Goal: Task Accomplishment & Management: Complete application form

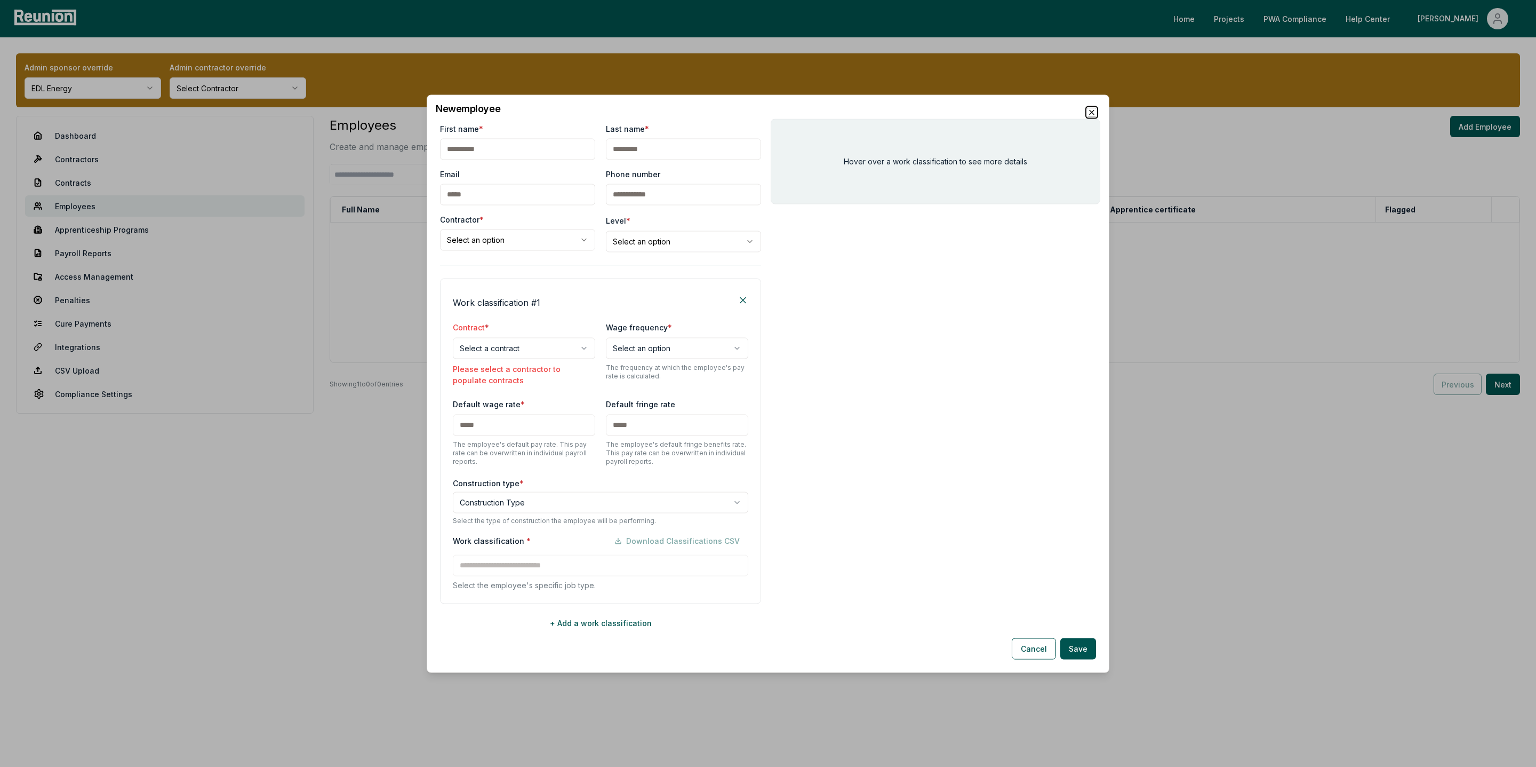
click at [1090, 113] on icon "button" at bounding box center [1092, 112] width 9 height 9
click at [1090, 113] on div "Admin sponsor override EDL Energy Admin contractor override Select Contractor D…" at bounding box center [768, 266] width 1536 height 459
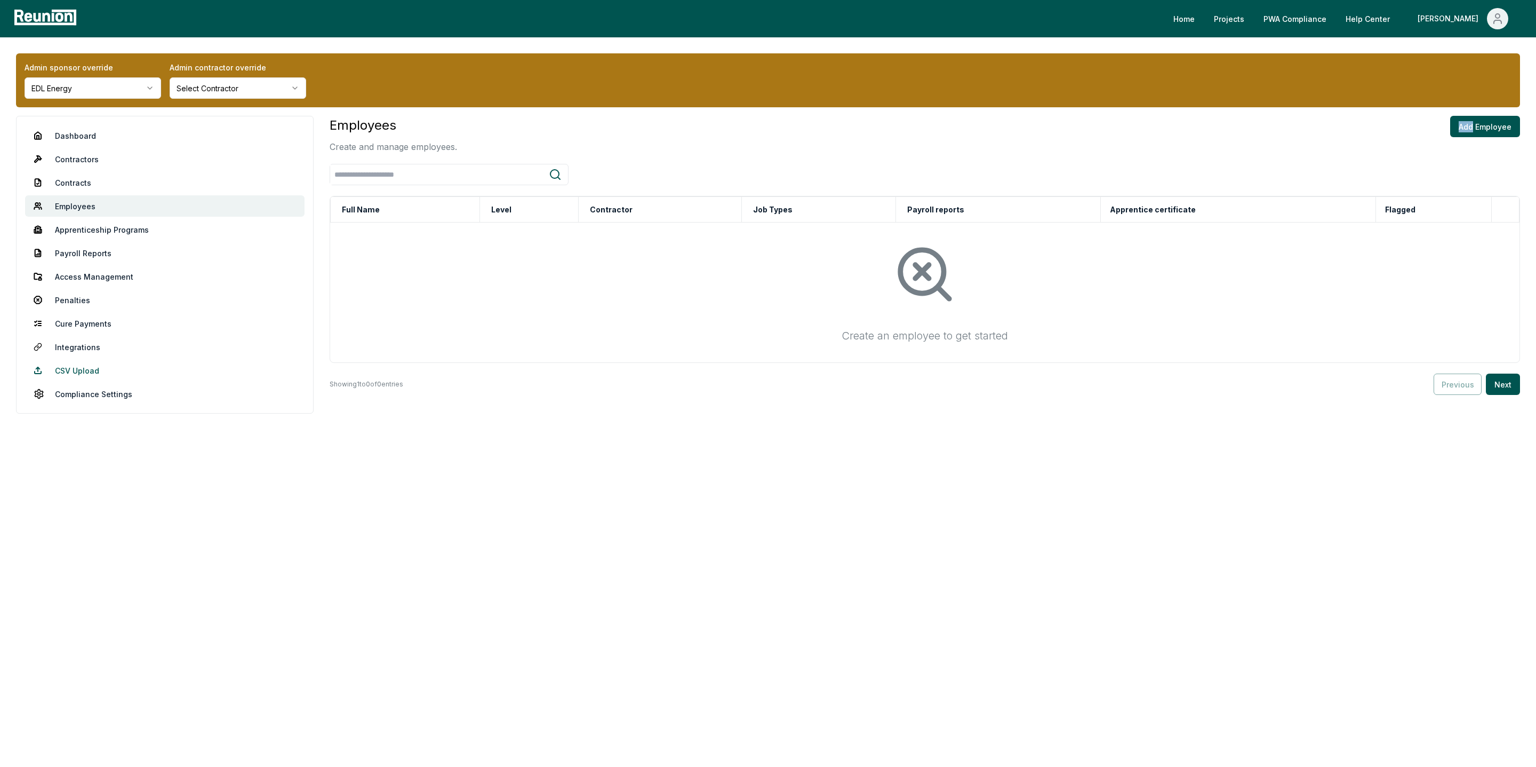
click at [104, 376] on link "CSV Upload" at bounding box center [165, 370] width 280 height 21
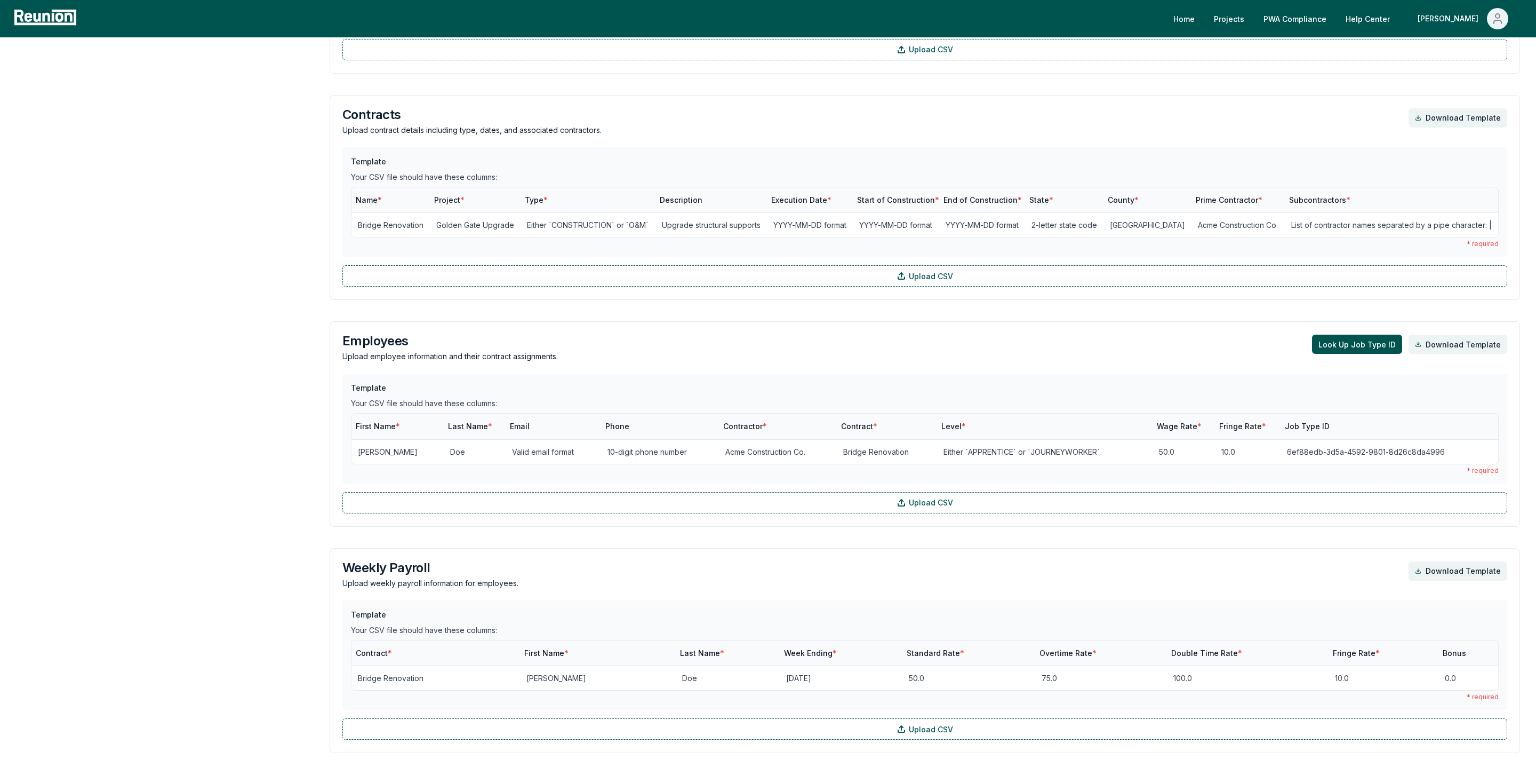
scroll to position [525, 0]
click at [1353, 350] on button "Look Up Job Type ID" at bounding box center [1357, 343] width 90 height 19
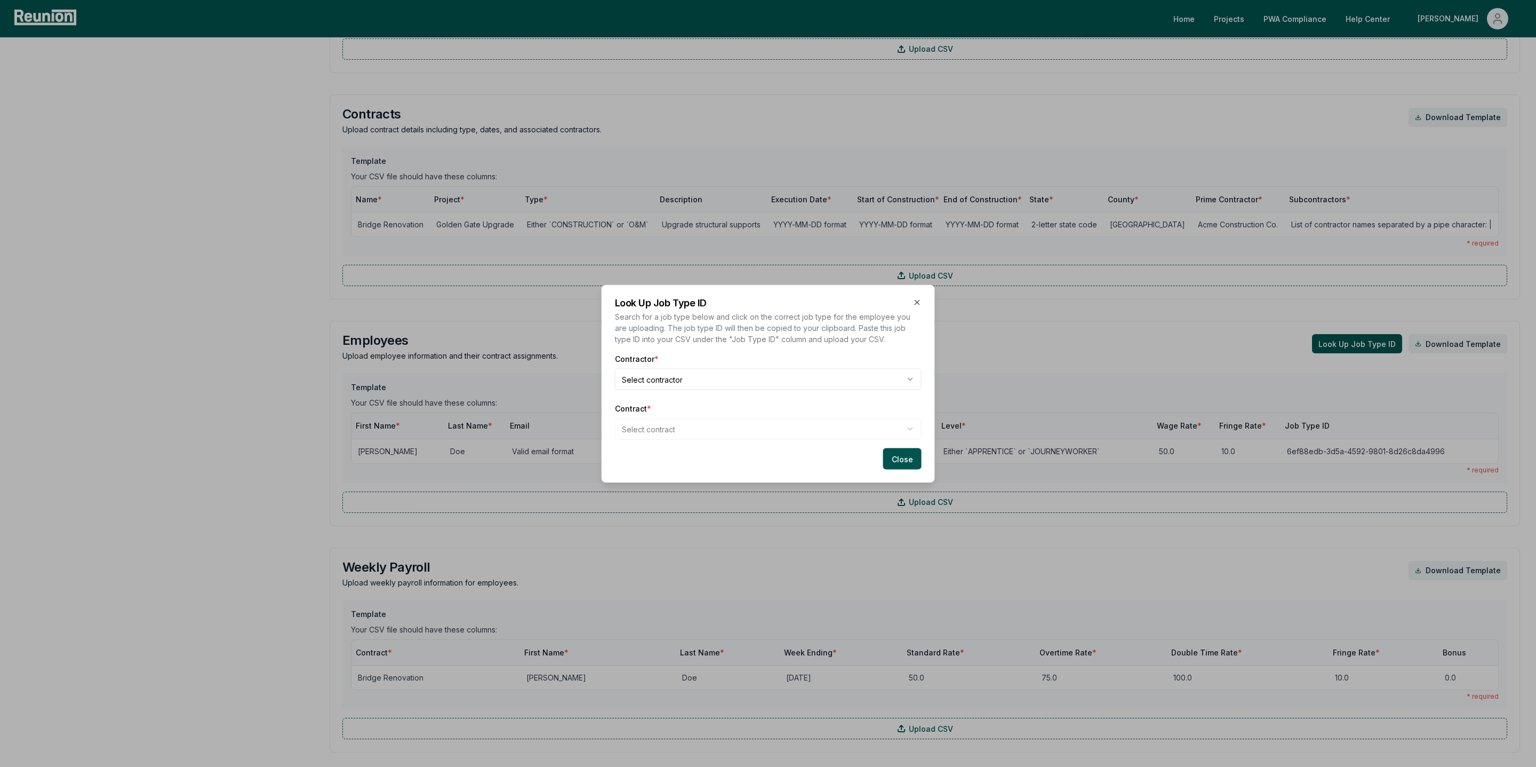
click at [648, 382] on body "Please visit us on your desktop We're working on making our marketplace mobile-…" at bounding box center [768, 332] width 1536 height 1714
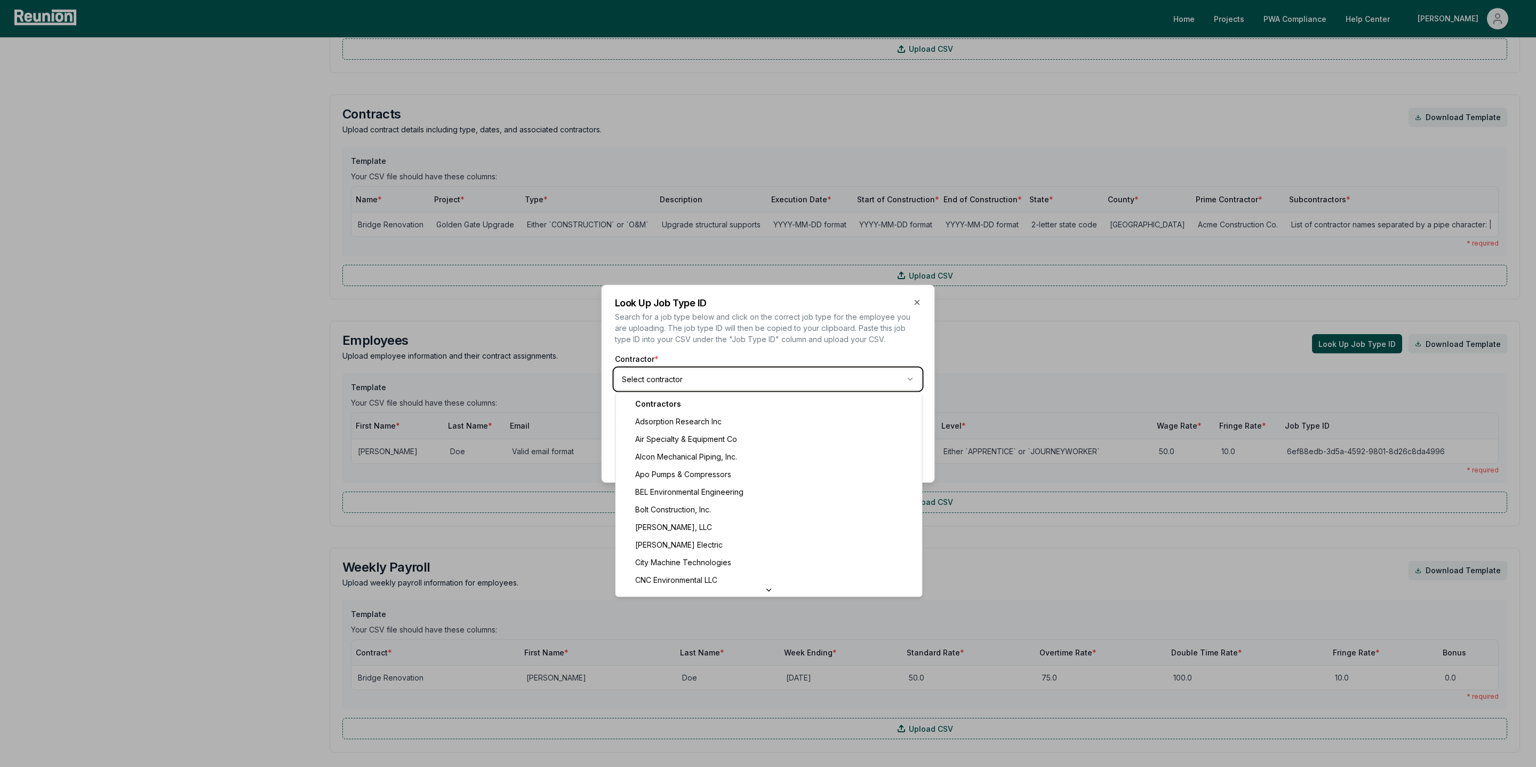
click at [648, 382] on body "Please visit us on your desktop We're working on making our marketplace mobile-…" at bounding box center [768, 332] width 1536 height 1714
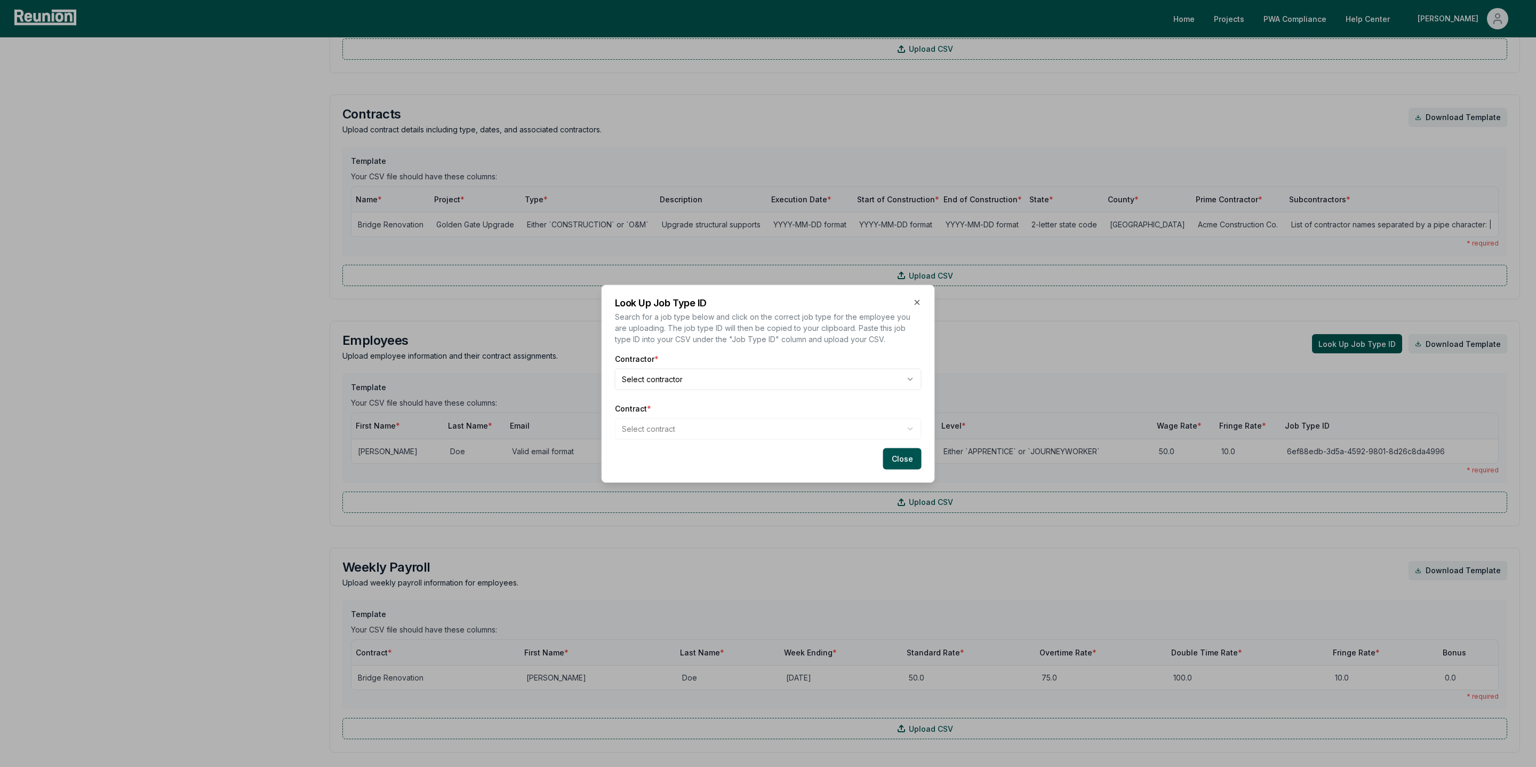
click at [648, 382] on body "Please visit us on your desktop We're working on making our marketplace mobile-…" at bounding box center [768, 332] width 1536 height 1714
click at [912, 300] on body "Please visit us on your desktop We're working on making our marketplace mobile-…" at bounding box center [768, 332] width 1536 height 1714
click at [917, 305] on icon "button" at bounding box center [917, 302] width 9 height 9
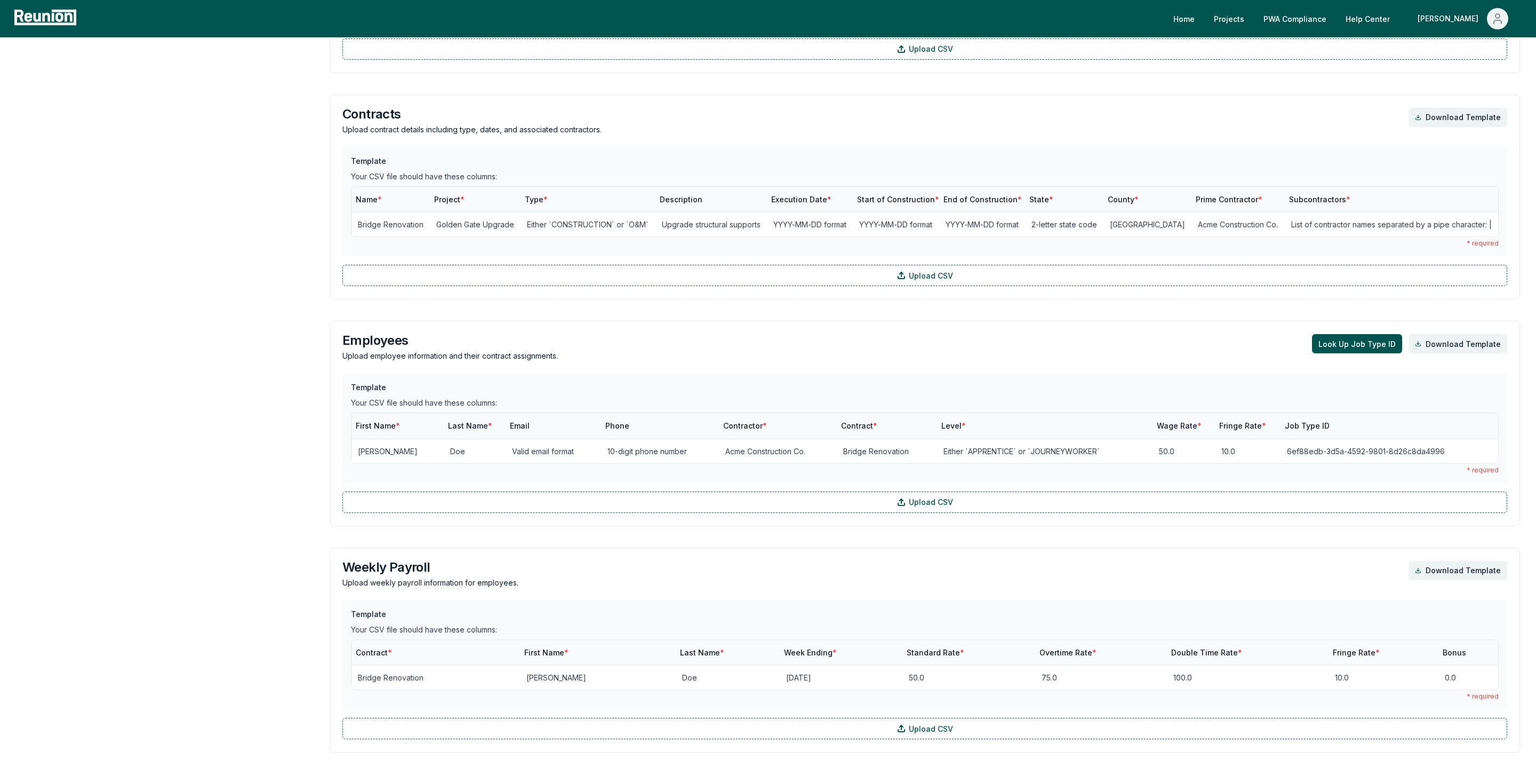
scroll to position [0, 0]
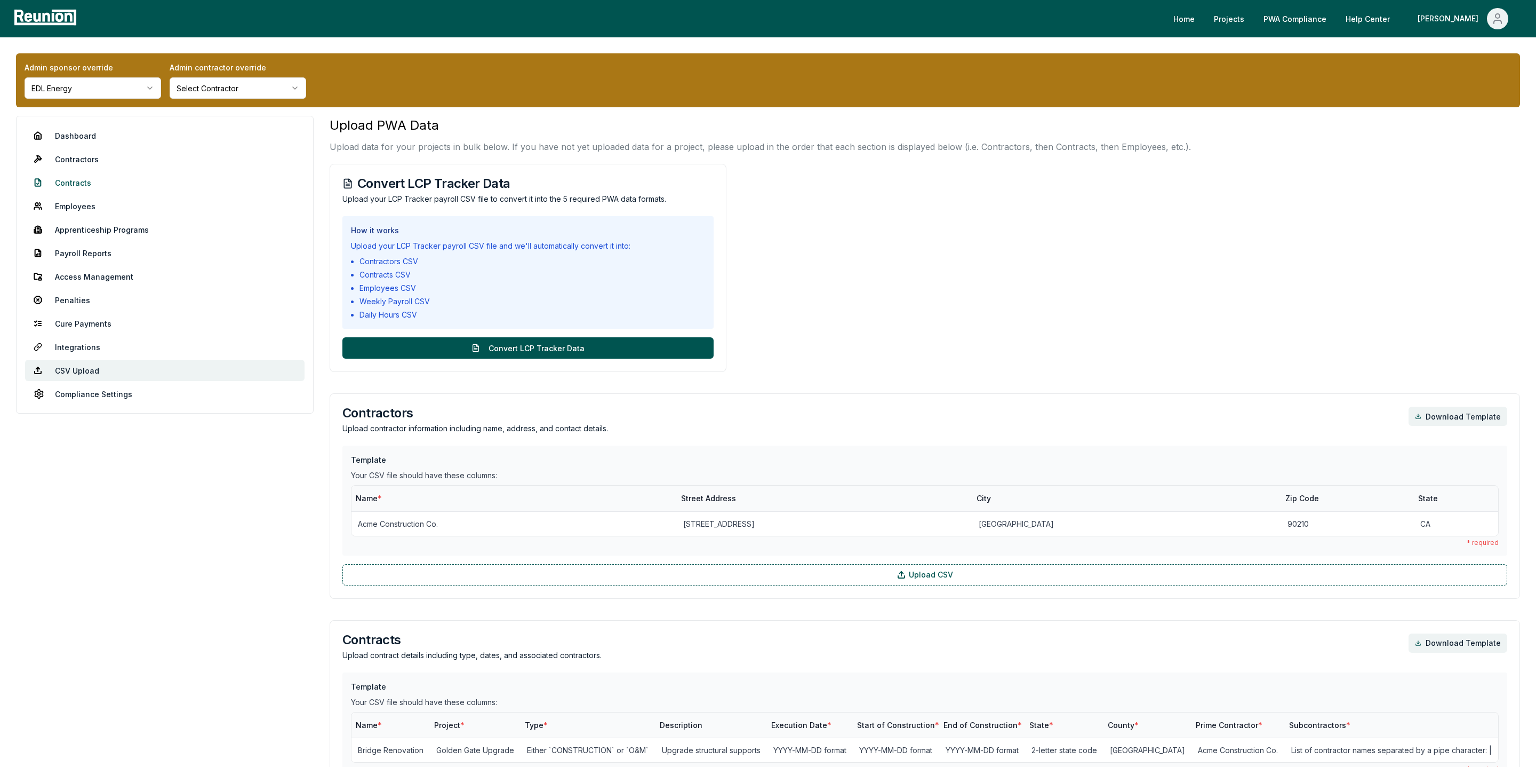
click at [79, 181] on link "Contracts" at bounding box center [165, 182] width 280 height 21
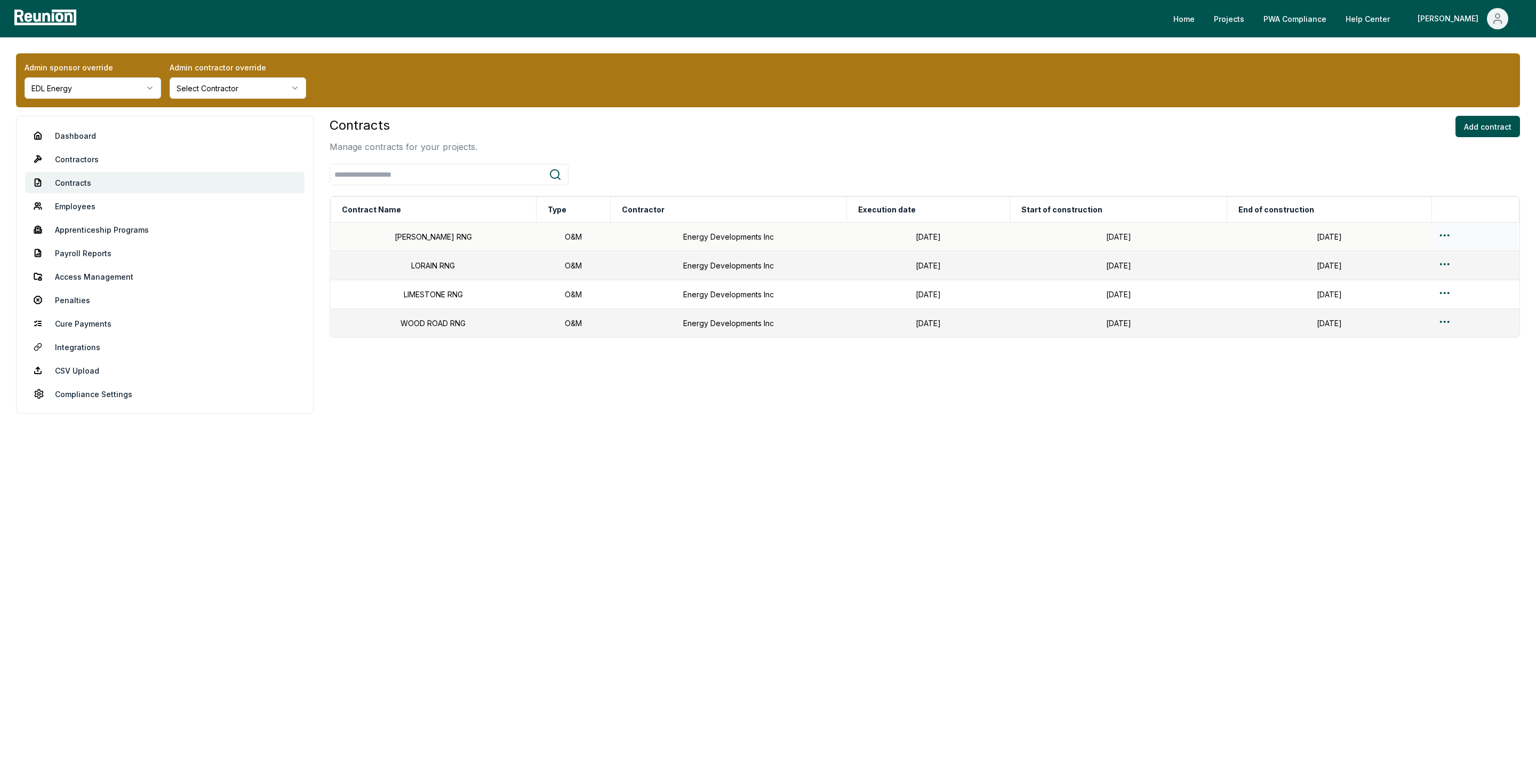
click at [1444, 238] on html "Please visit us on your desktop We're working on making our marketplace mobile-…" at bounding box center [768, 383] width 1536 height 767
click at [1410, 277] on div "Edit" at bounding box center [1440, 278] width 101 height 18
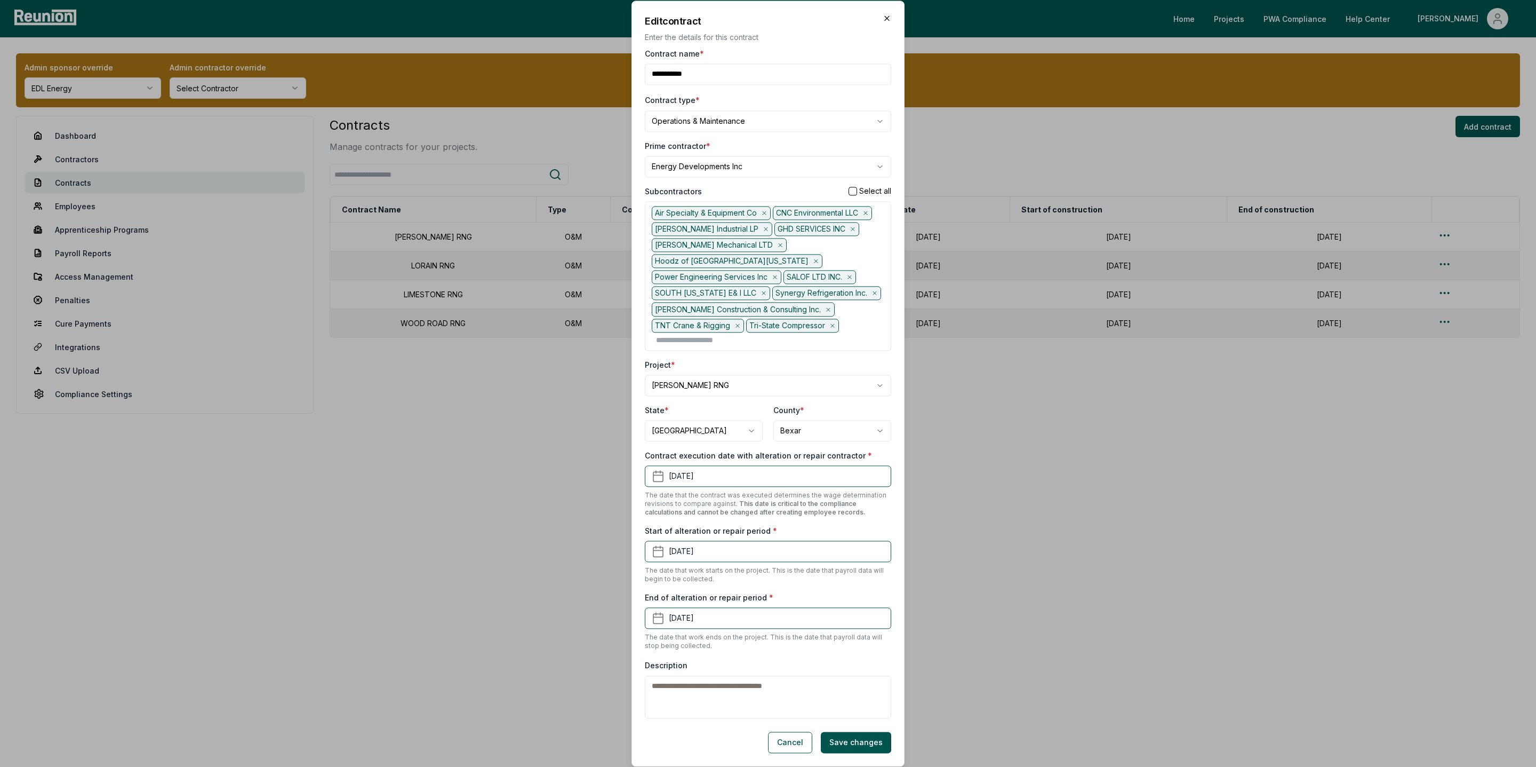
click at [889, 28] on h2 "Edit contract" at bounding box center [768, 21] width 246 height 14
click at [884, 22] on icon "button" at bounding box center [887, 18] width 9 height 9
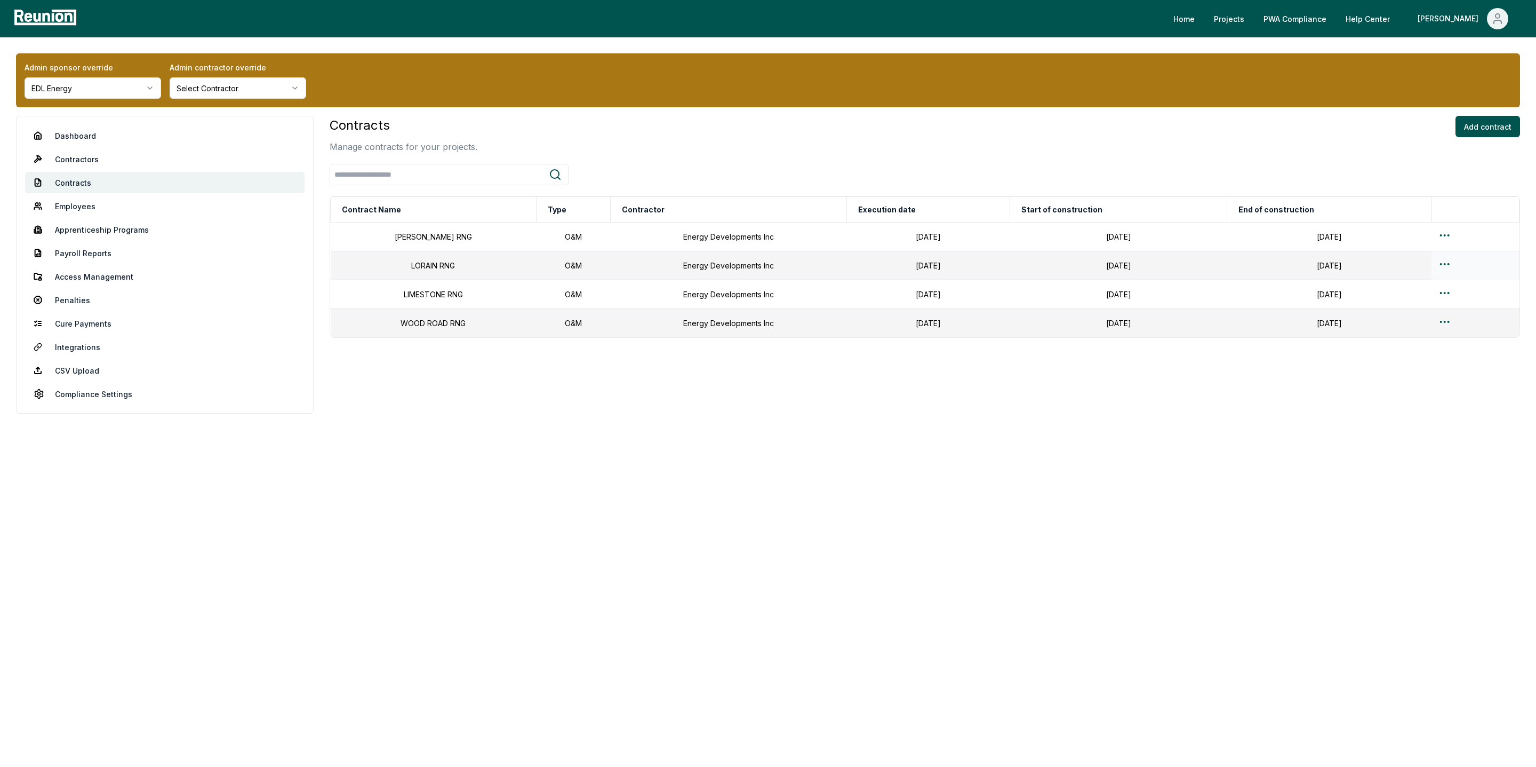
click at [1441, 264] on html "Please visit us on your desktop We're working on making our marketplace mobile-…" at bounding box center [768, 383] width 1536 height 767
click at [1414, 306] on div "Edit" at bounding box center [1440, 308] width 101 height 18
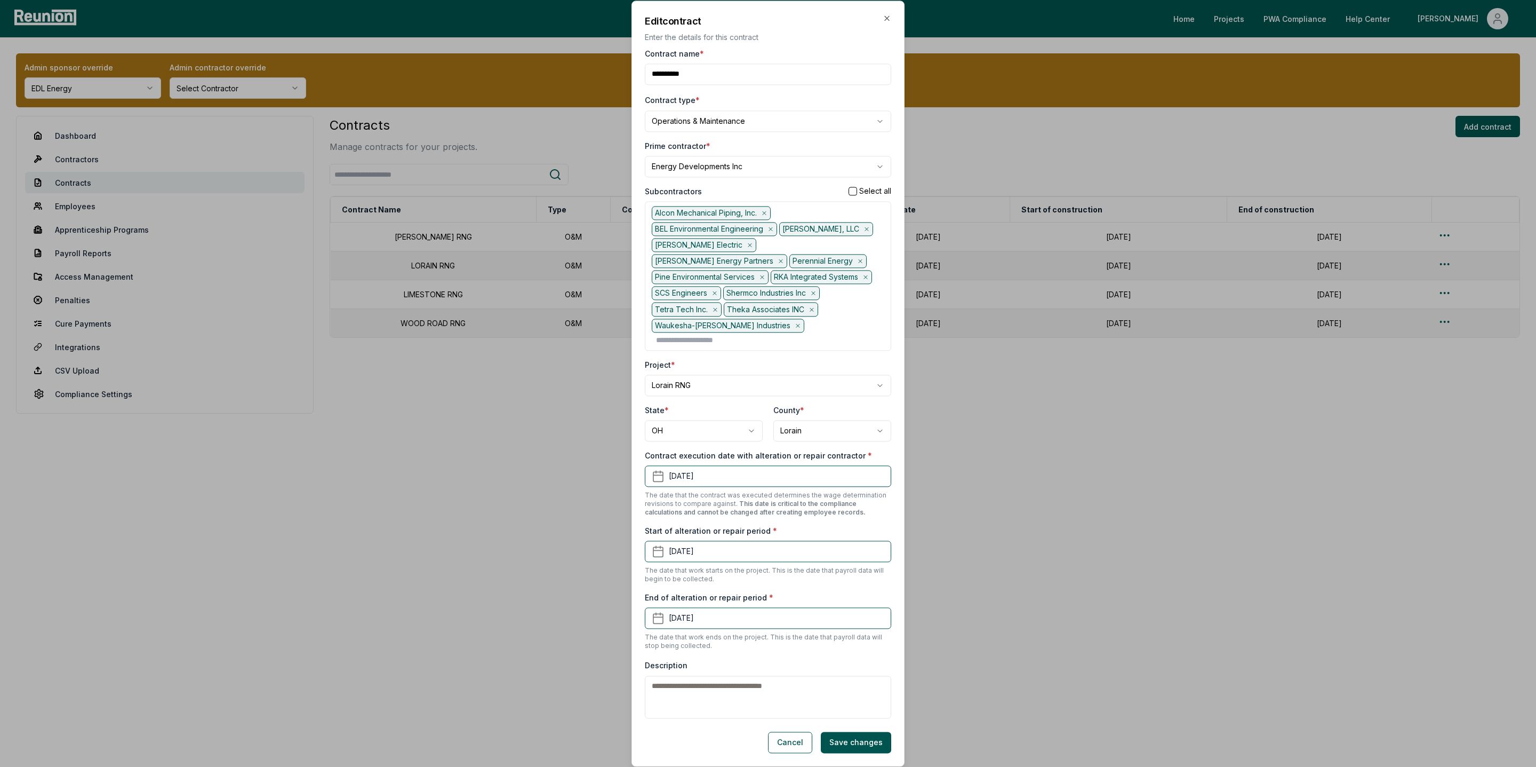
click at [891, 27] on div "**********" at bounding box center [768, 383] width 273 height 765
click at [890, 22] on icon "button" at bounding box center [887, 18] width 9 height 9
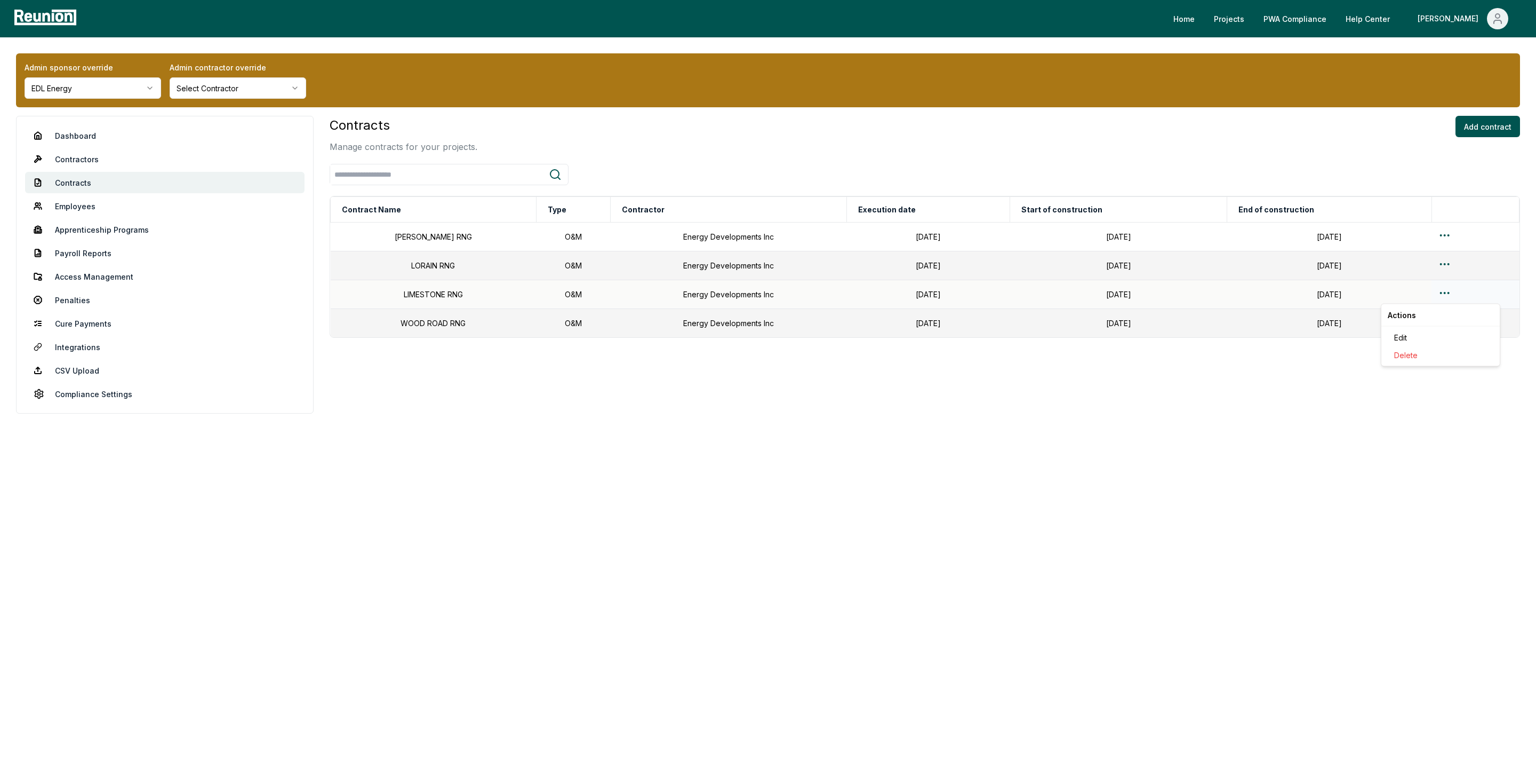
click at [1443, 296] on html "Please visit us on your desktop We're working on making our marketplace mobile-…" at bounding box center [768, 383] width 1536 height 767
click at [1425, 336] on div "Edit" at bounding box center [1440, 338] width 101 height 18
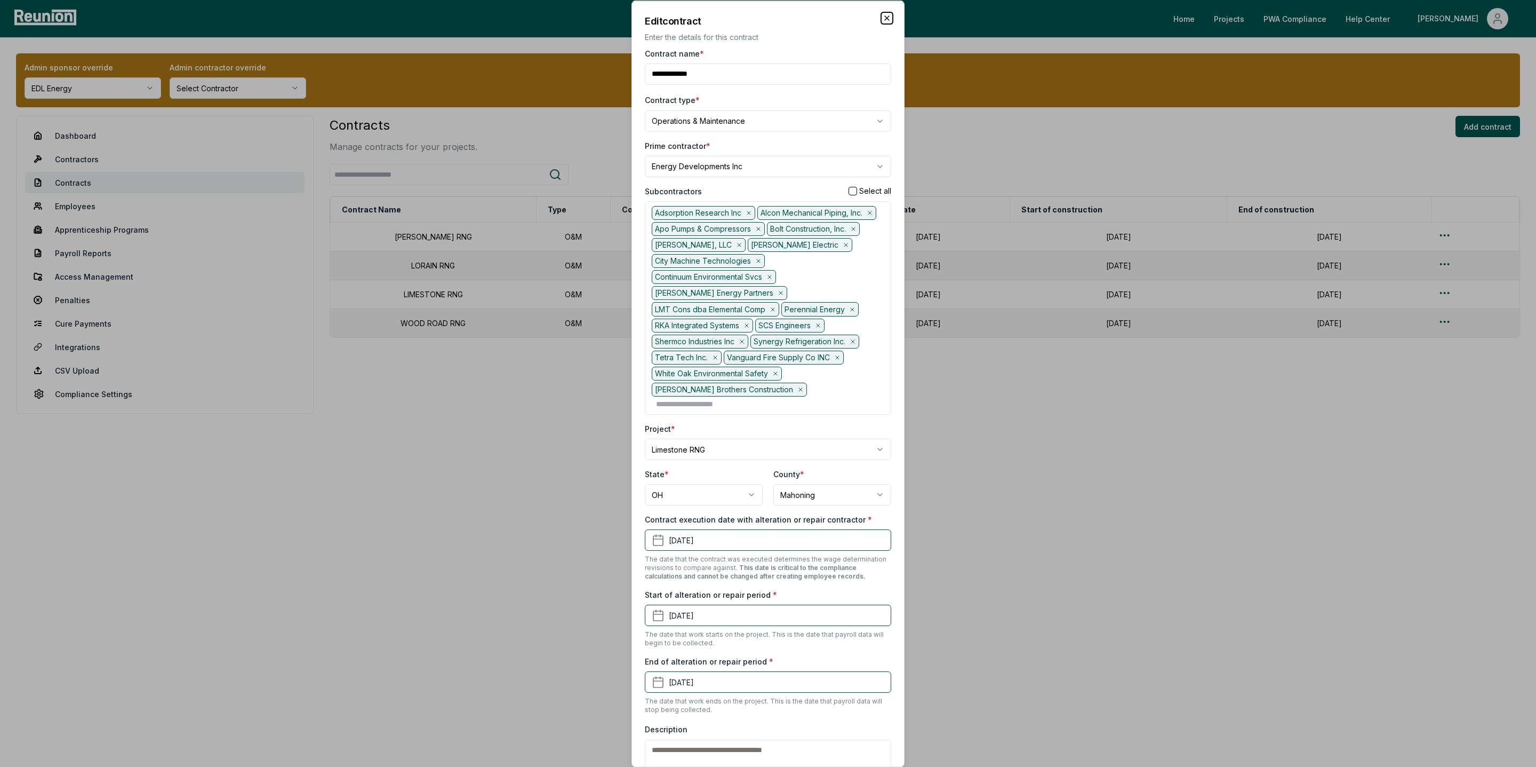
click at [884, 21] on icon "button" at bounding box center [887, 17] width 9 height 9
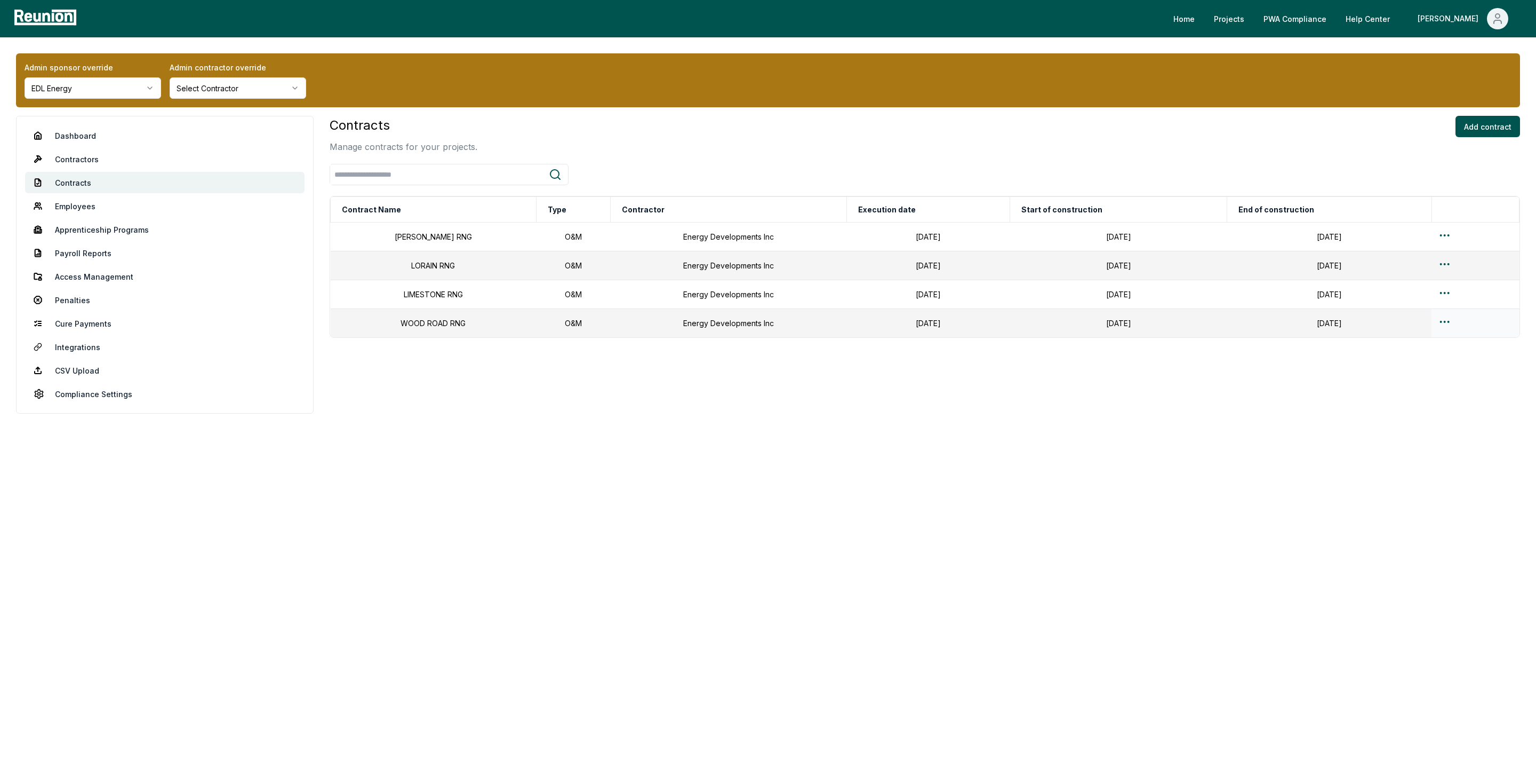
click at [1443, 329] on html "Please visit us on your desktop We're working on making our marketplace mobile-…" at bounding box center [768, 383] width 1536 height 767
click at [1407, 368] on div "Edit" at bounding box center [1440, 367] width 101 height 18
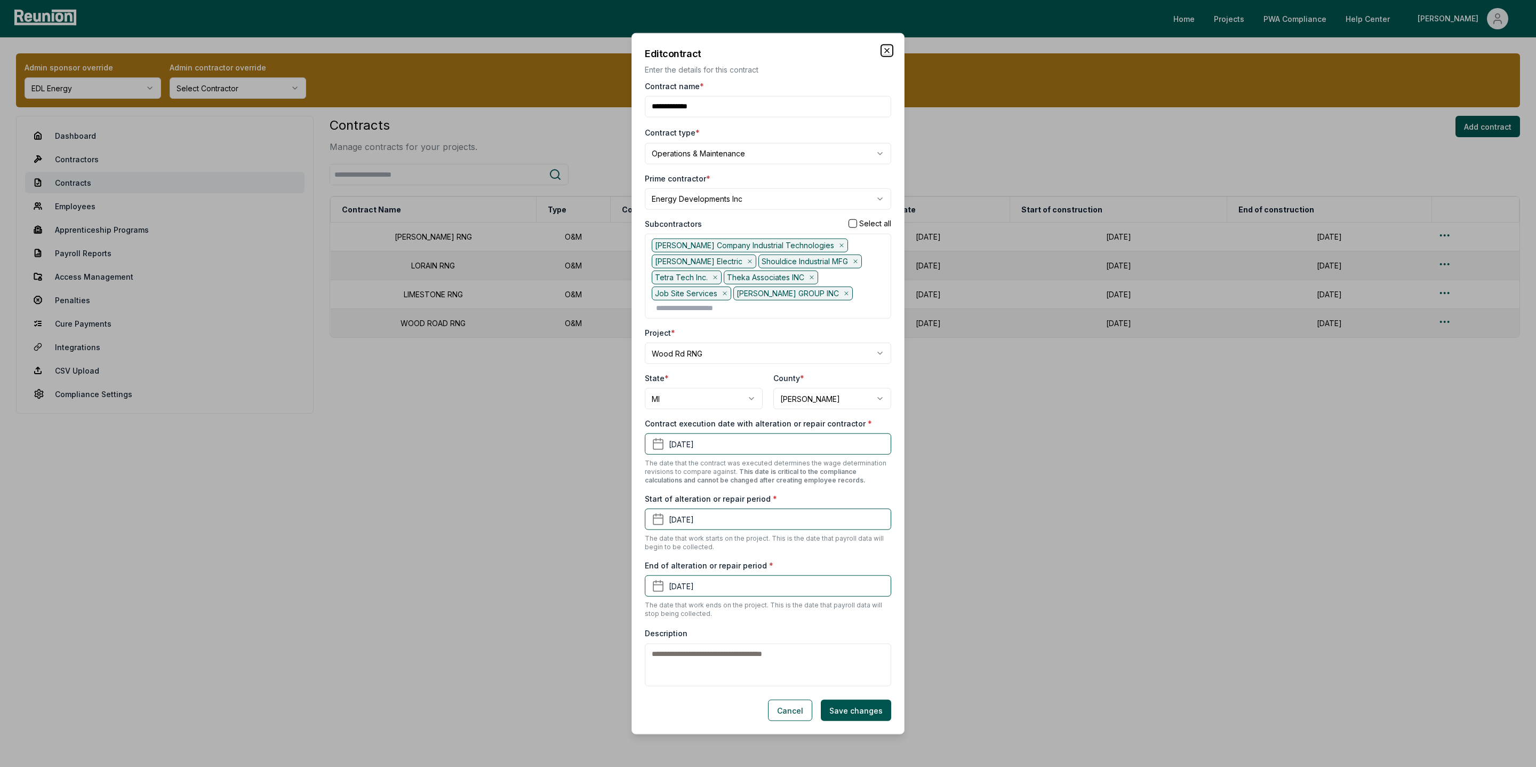
click at [884, 49] on icon "button" at bounding box center [887, 50] width 9 height 9
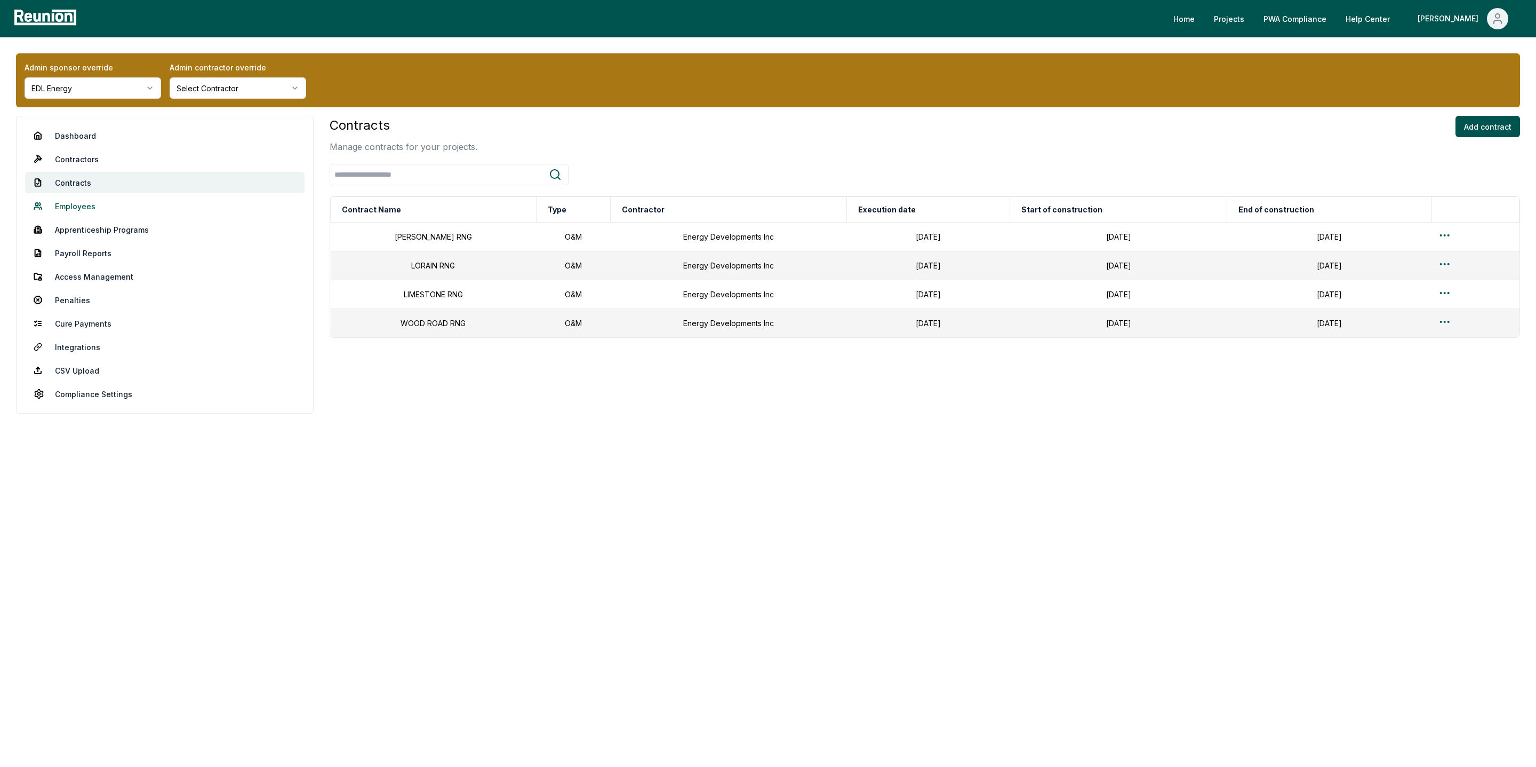
click at [69, 202] on link "Employees" at bounding box center [165, 205] width 280 height 21
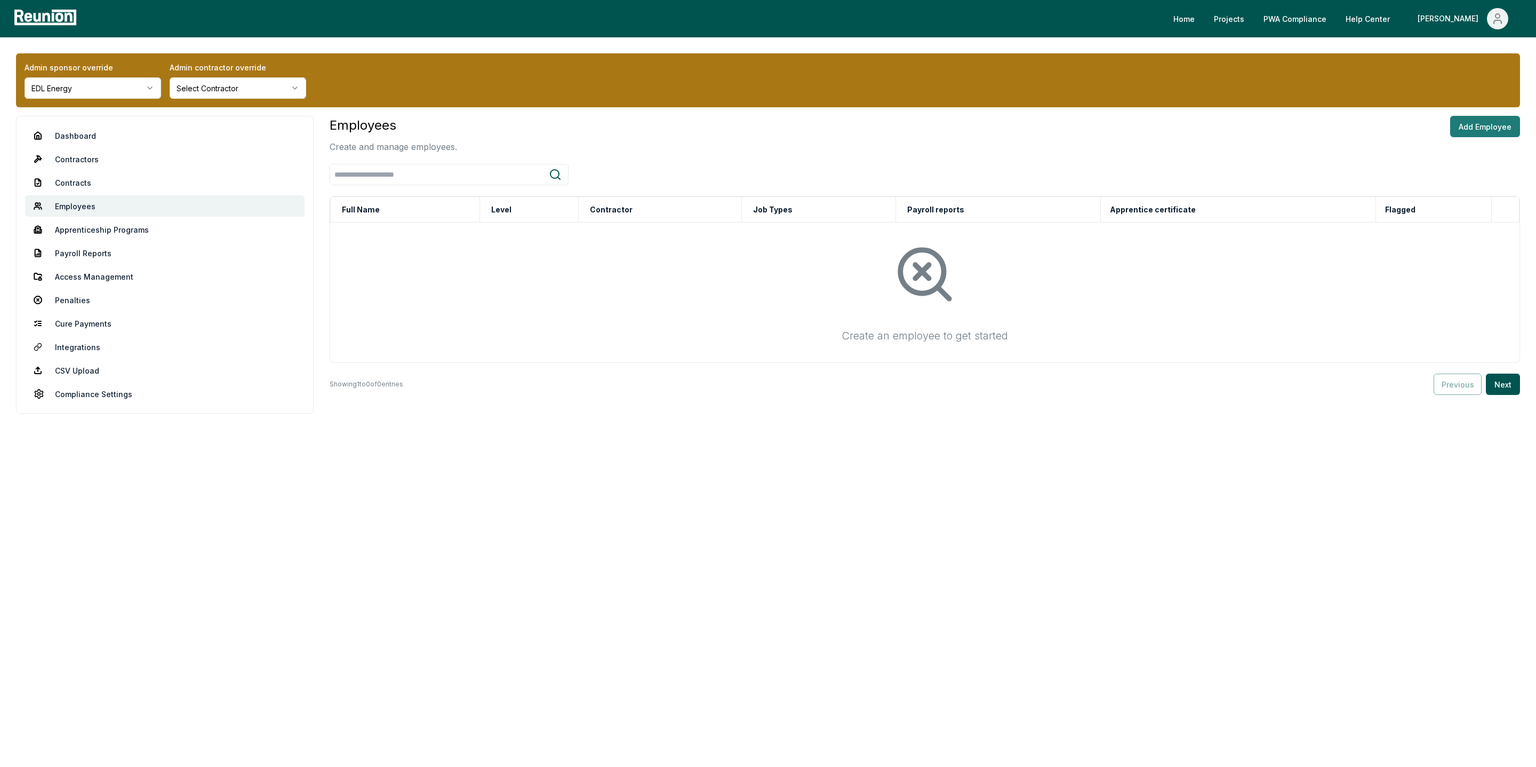
click at [1478, 133] on button "Add Employee" at bounding box center [1485, 126] width 70 height 21
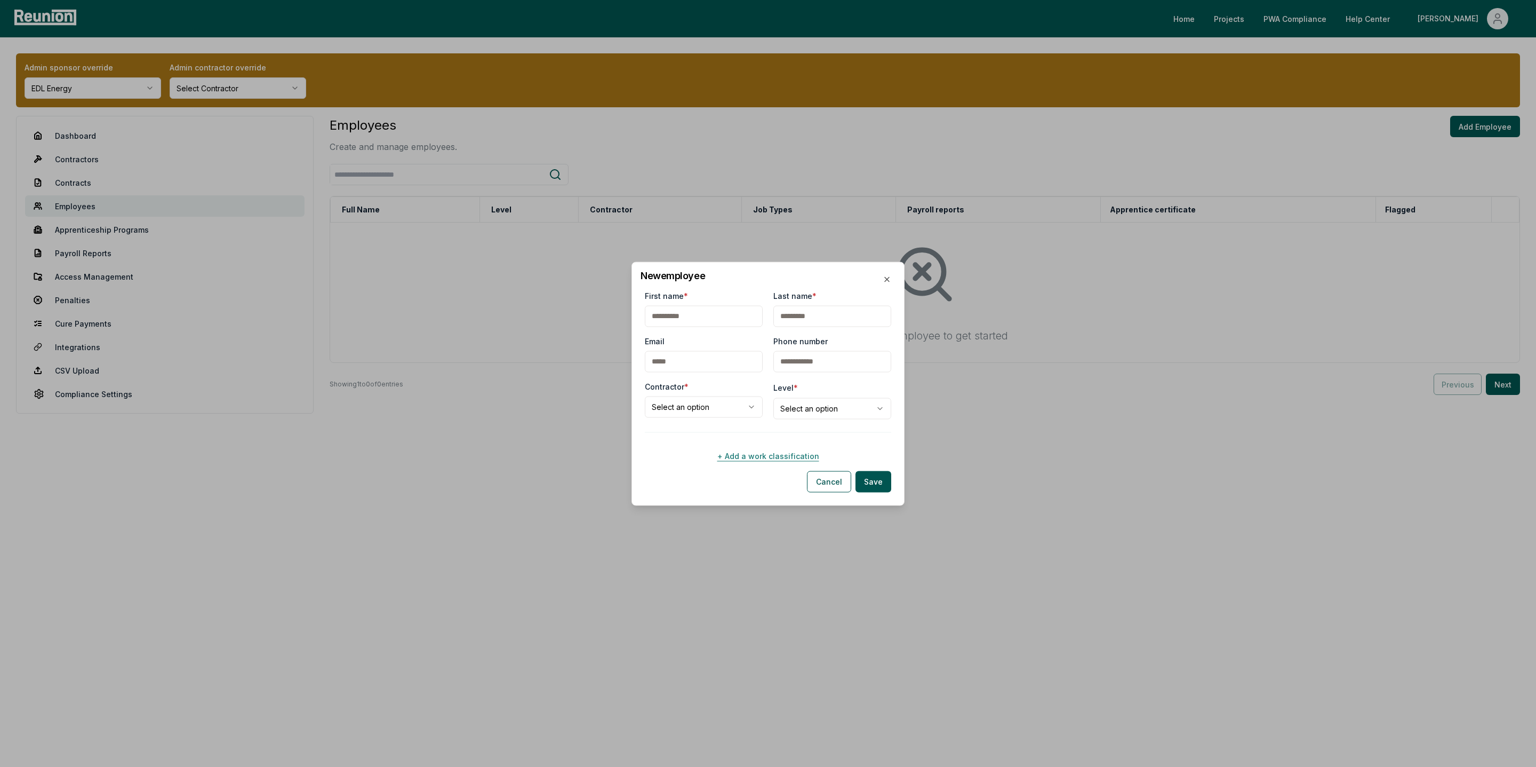
click at [763, 463] on button "+ Add a work classification" at bounding box center [768, 455] width 246 height 21
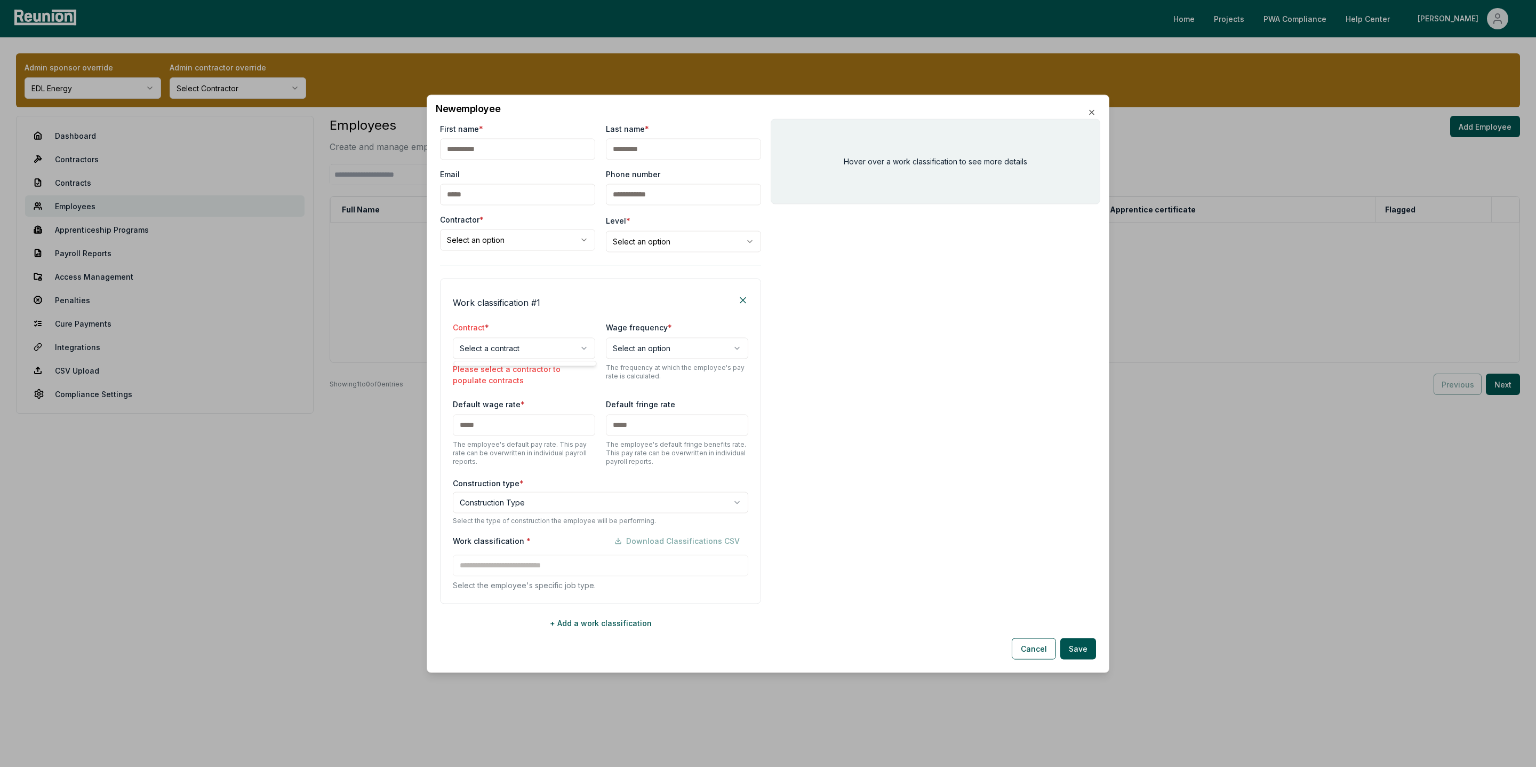
click at [496, 348] on body "**********" at bounding box center [768, 383] width 1536 height 767
click at [489, 350] on body "**********" at bounding box center [768, 383] width 1536 height 767
click at [483, 155] on body "**********" at bounding box center [768, 383] width 1536 height 767
click at [483, 155] on input "First name *" at bounding box center [517, 148] width 155 height 21
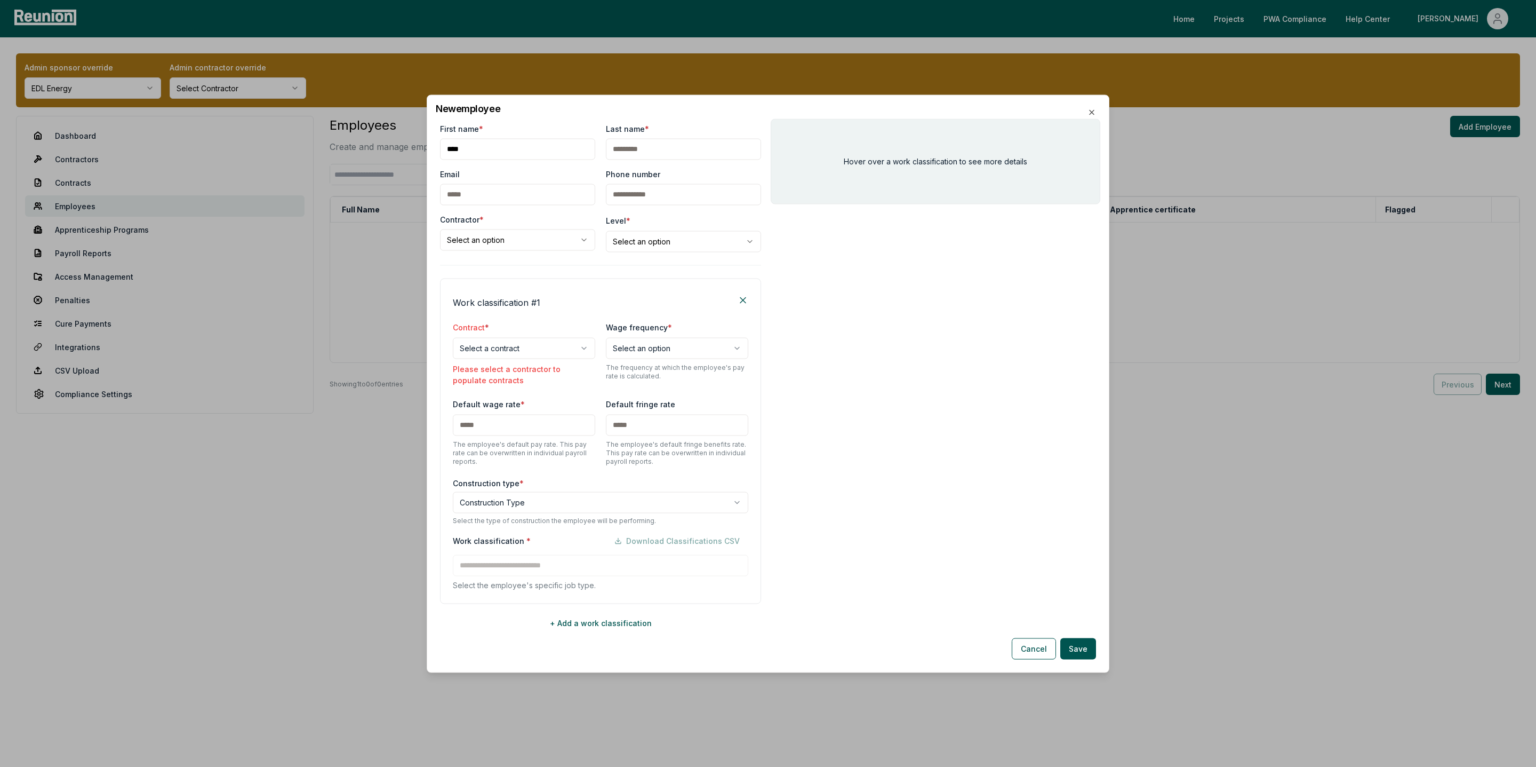
type input "****"
type input "*****"
click at [497, 234] on body "**********" at bounding box center [768, 383] width 1536 height 767
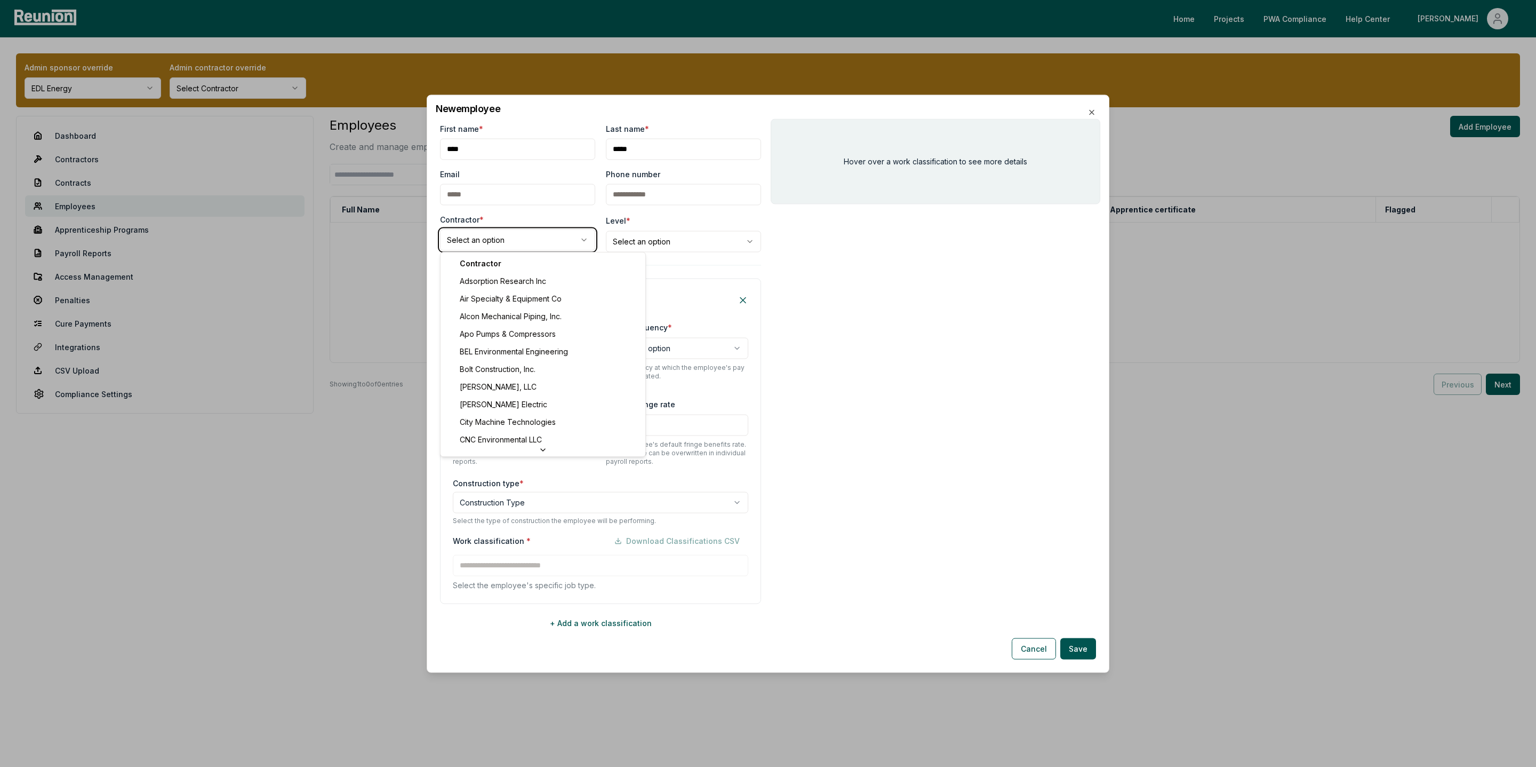
click at [1027, 641] on body "**********" at bounding box center [768, 383] width 1536 height 767
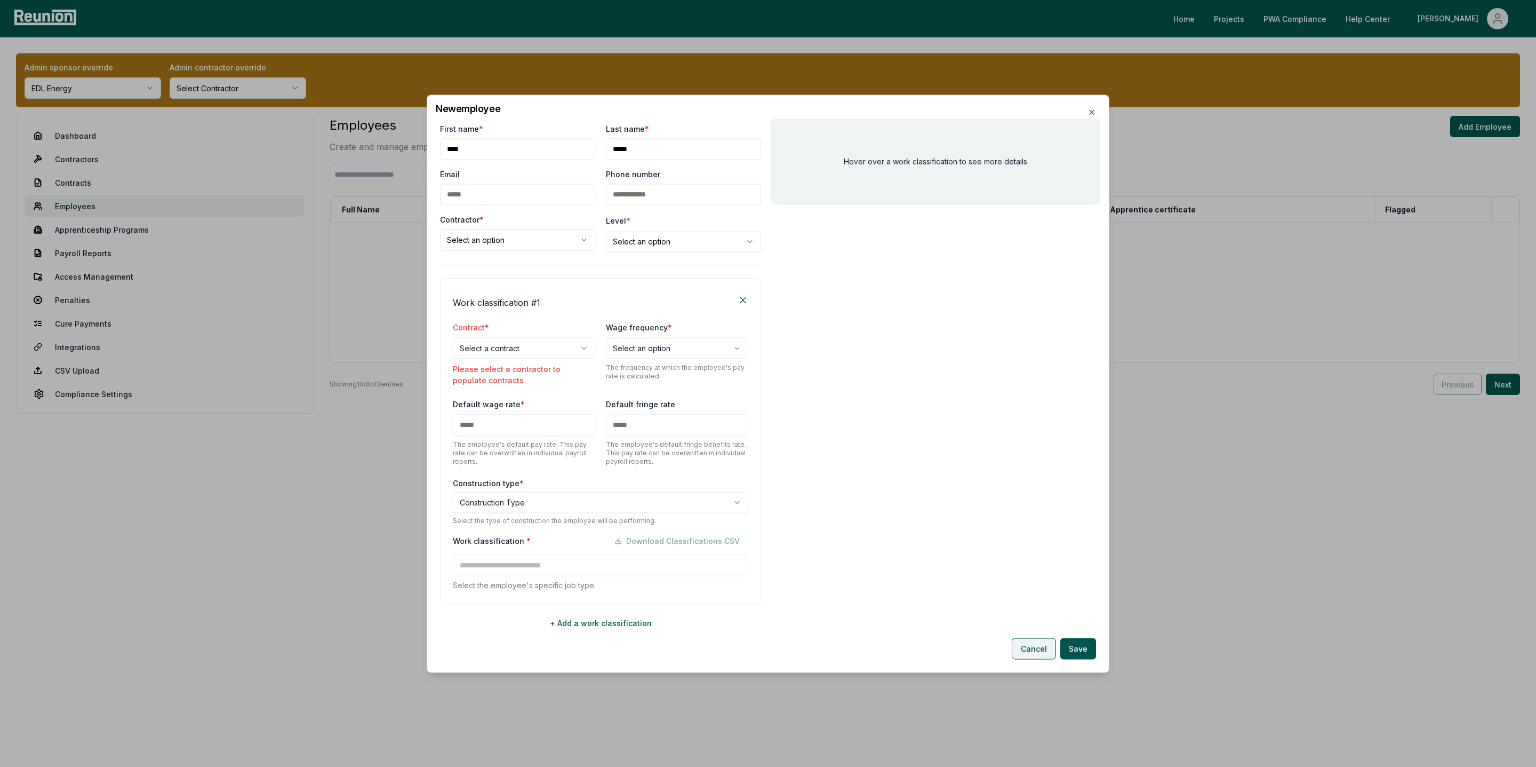
click at [1031, 646] on button "Cancel" at bounding box center [1034, 647] width 44 height 21
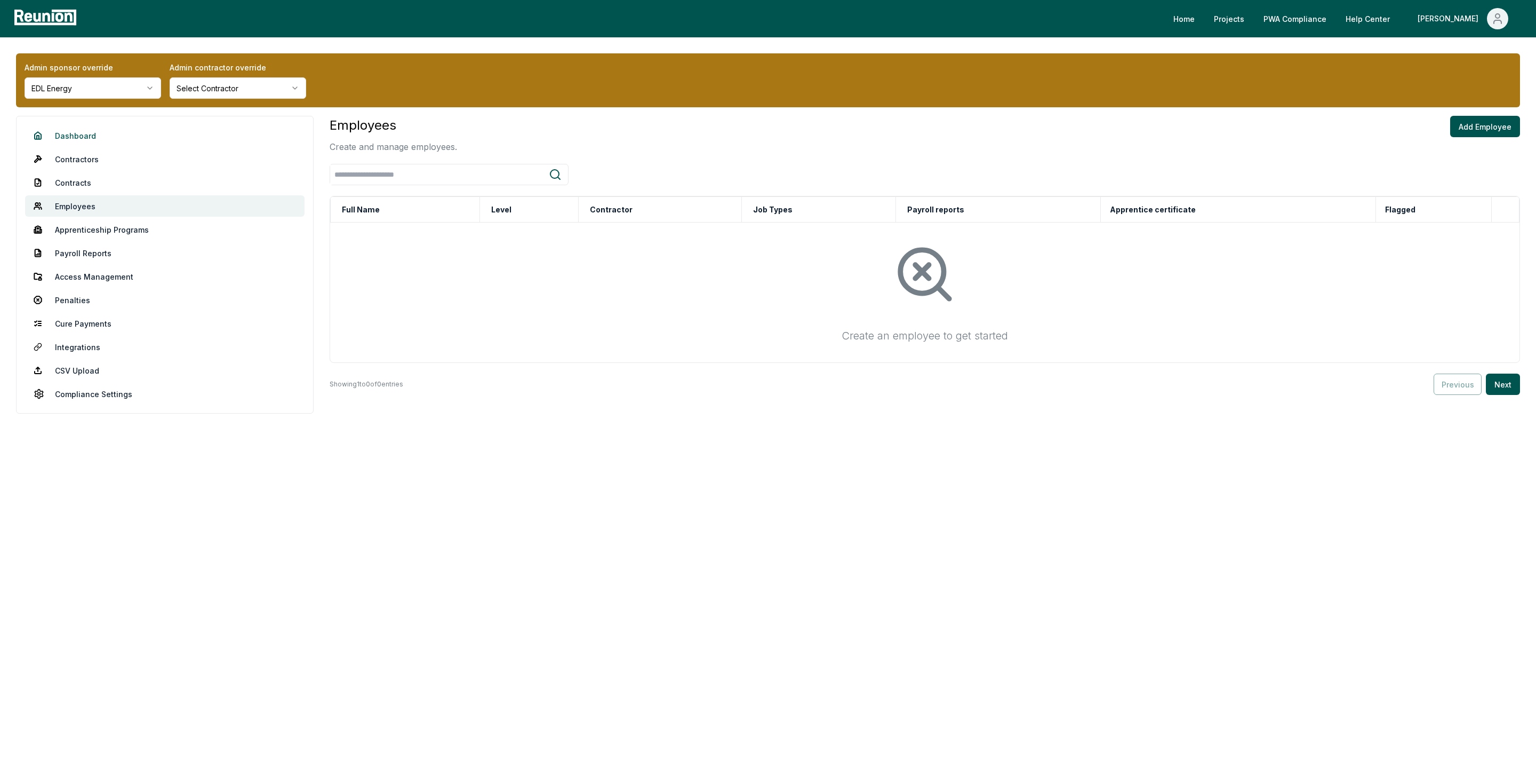
click at [77, 133] on link "Dashboard" at bounding box center [165, 135] width 280 height 21
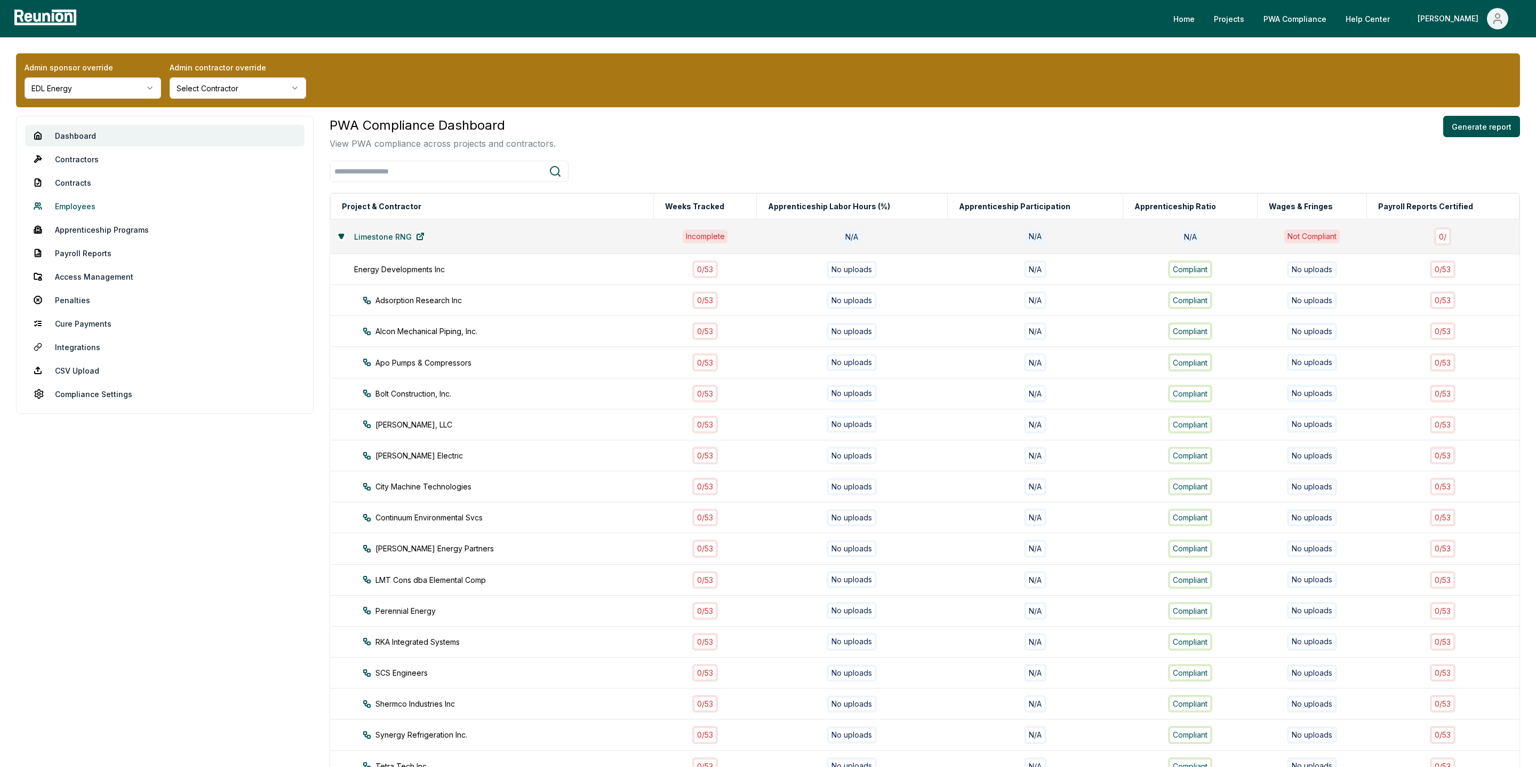
click at [82, 205] on link "Employees" at bounding box center [165, 205] width 280 height 21
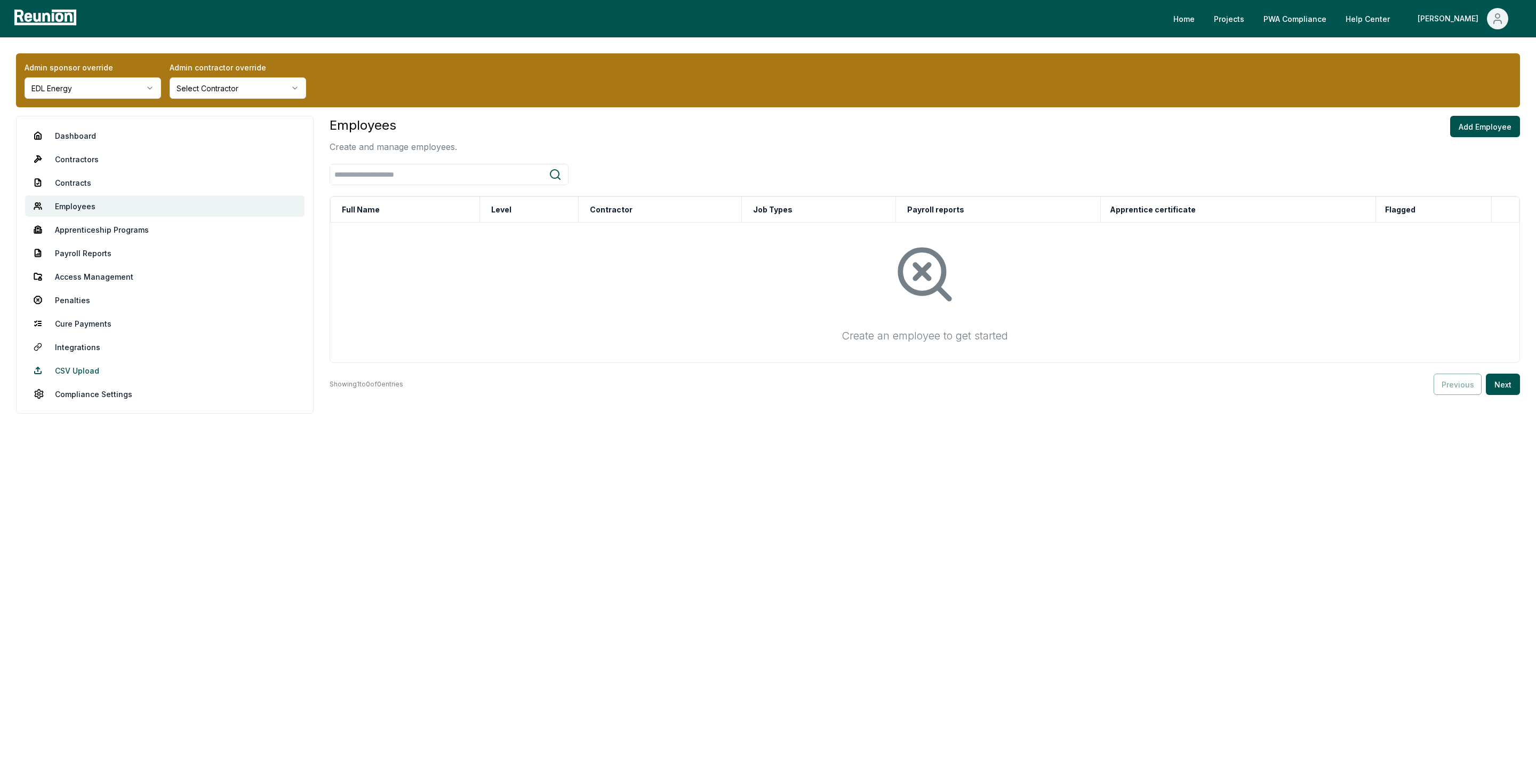
click at [81, 372] on link "CSV Upload" at bounding box center [165, 370] width 280 height 21
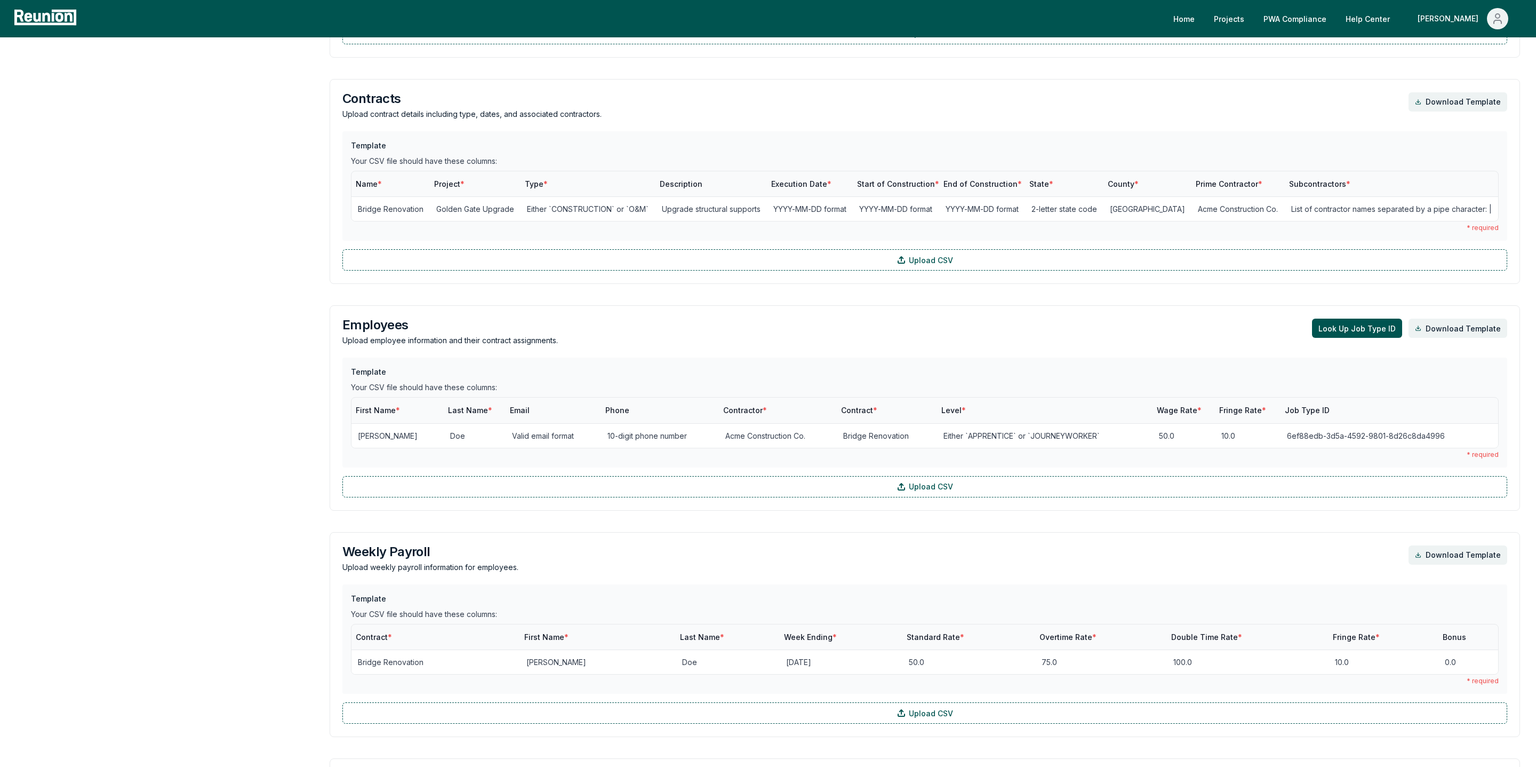
scroll to position [543, 0]
click at [1386, 329] on button "Look Up Job Type ID" at bounding box center [1357, 326] width 90 height 19
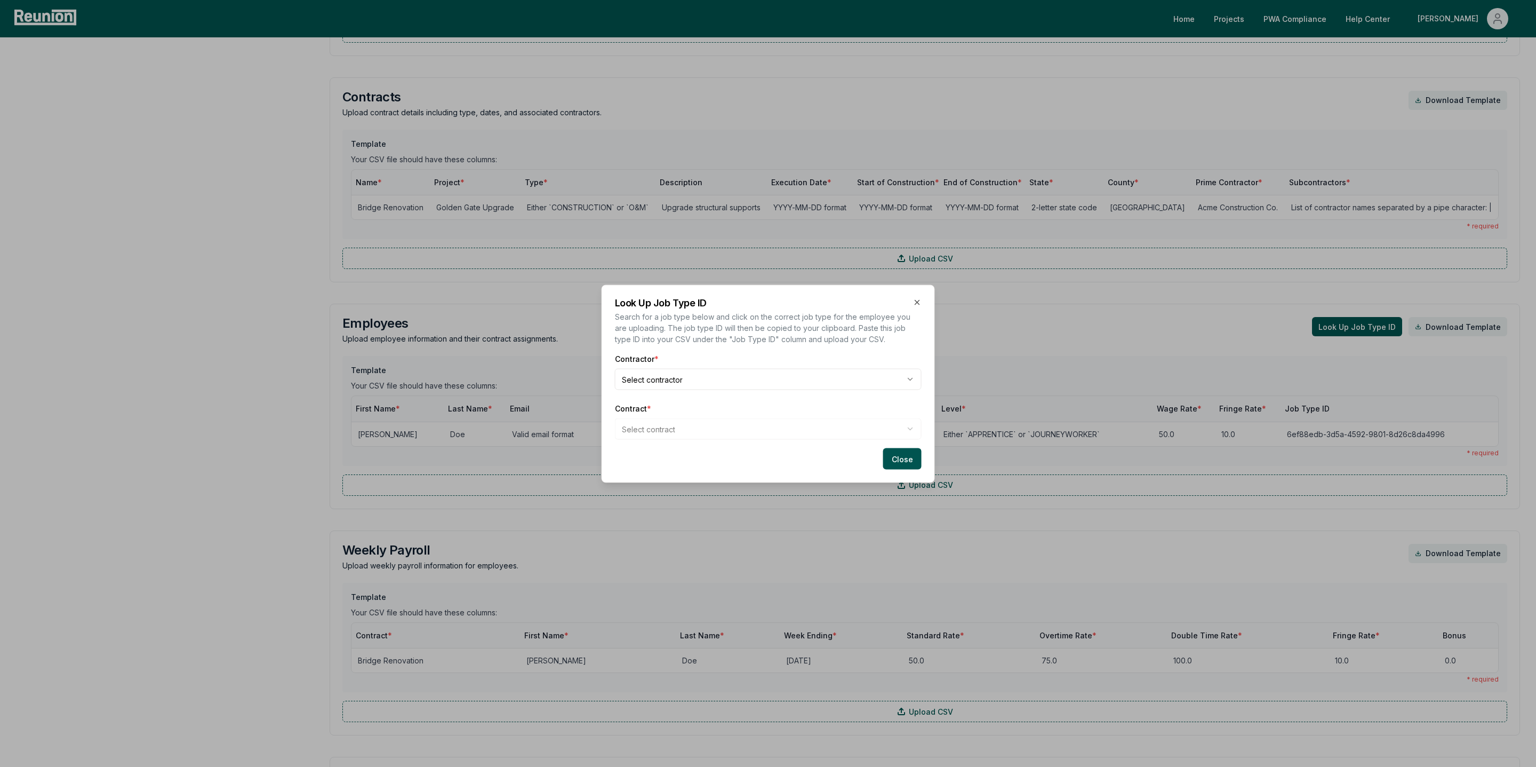
click at [673, 387] on body "Please visit us on your desktop We're working on making our marketplace mobile-…" at bounding box center [768, 314] width 1536 height 1714
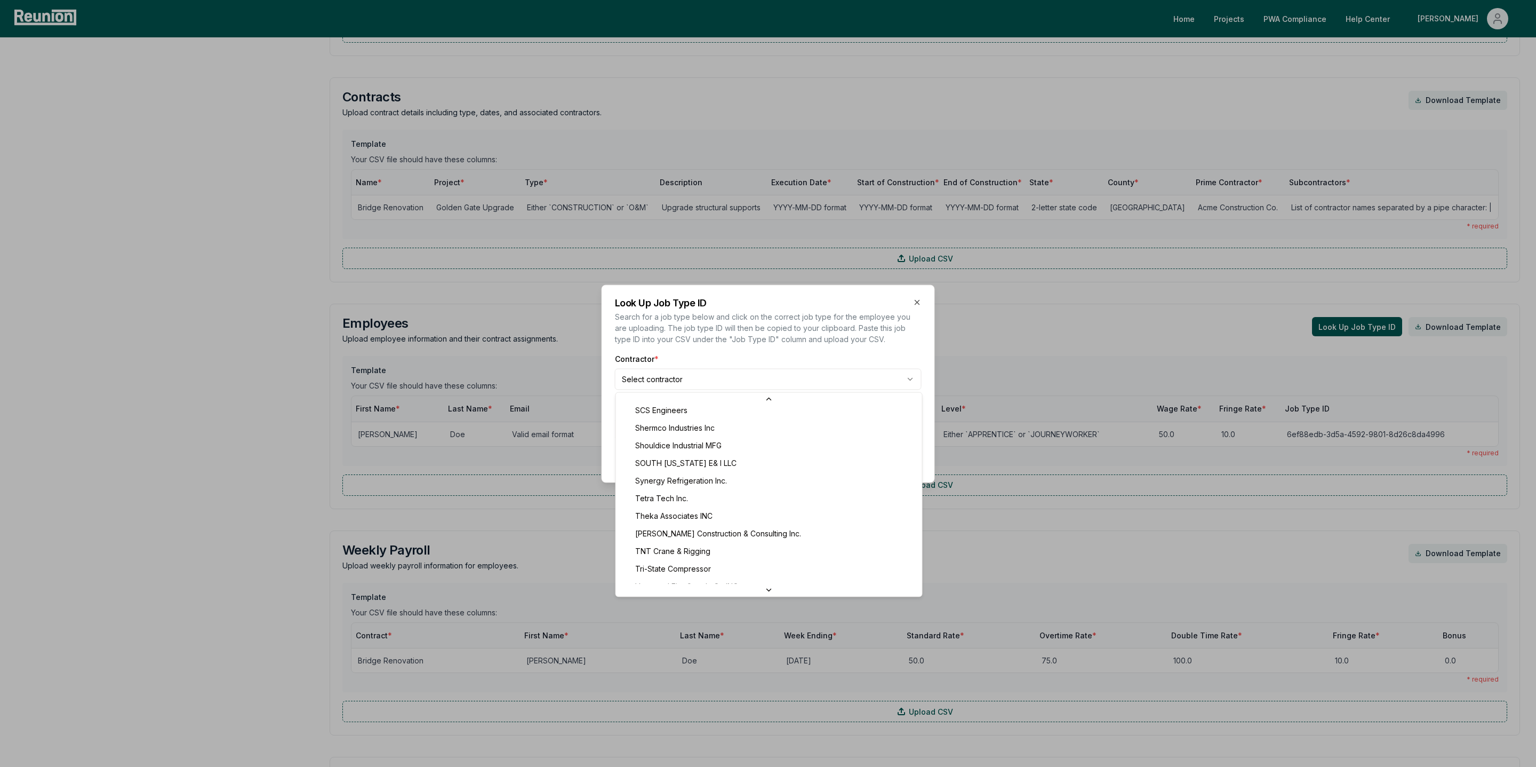
scroll to position [553, 0]
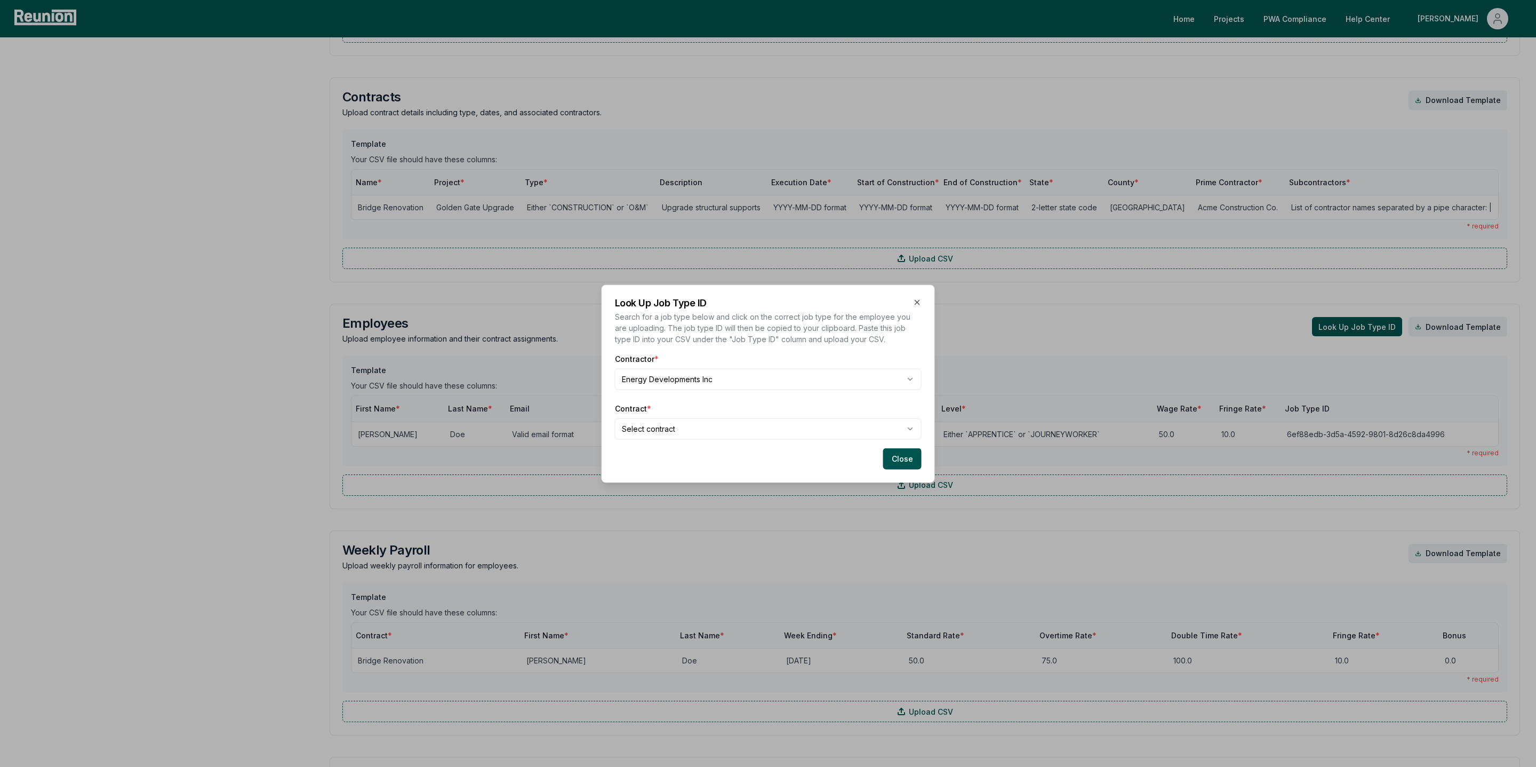
click at [664, 433] on body "Please visit us on your desktop We're working on making our marketplace mobile-…" at bounding box center [768, 314] width 1536 height 1714
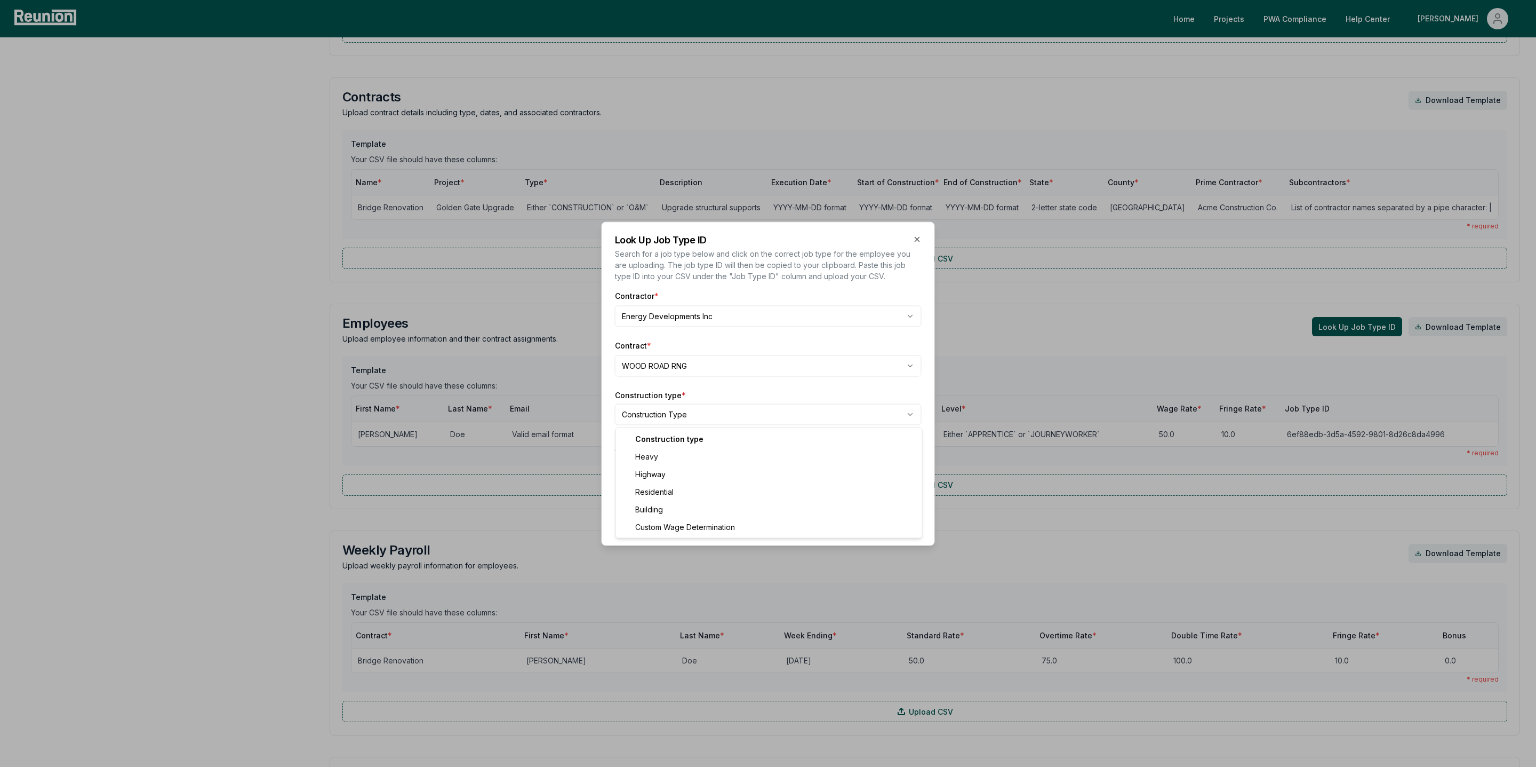
click at [677, 416] on body "Please visit us on your desktop We're working on making our marketplace mobile-…" at bounding box center [768, 314] width 1536 height 1714
click at [720, 472] on div "Work classification * Download Classifications CSV Select the employee's specif…" at bounding box center [768, 472] width 307 height 60
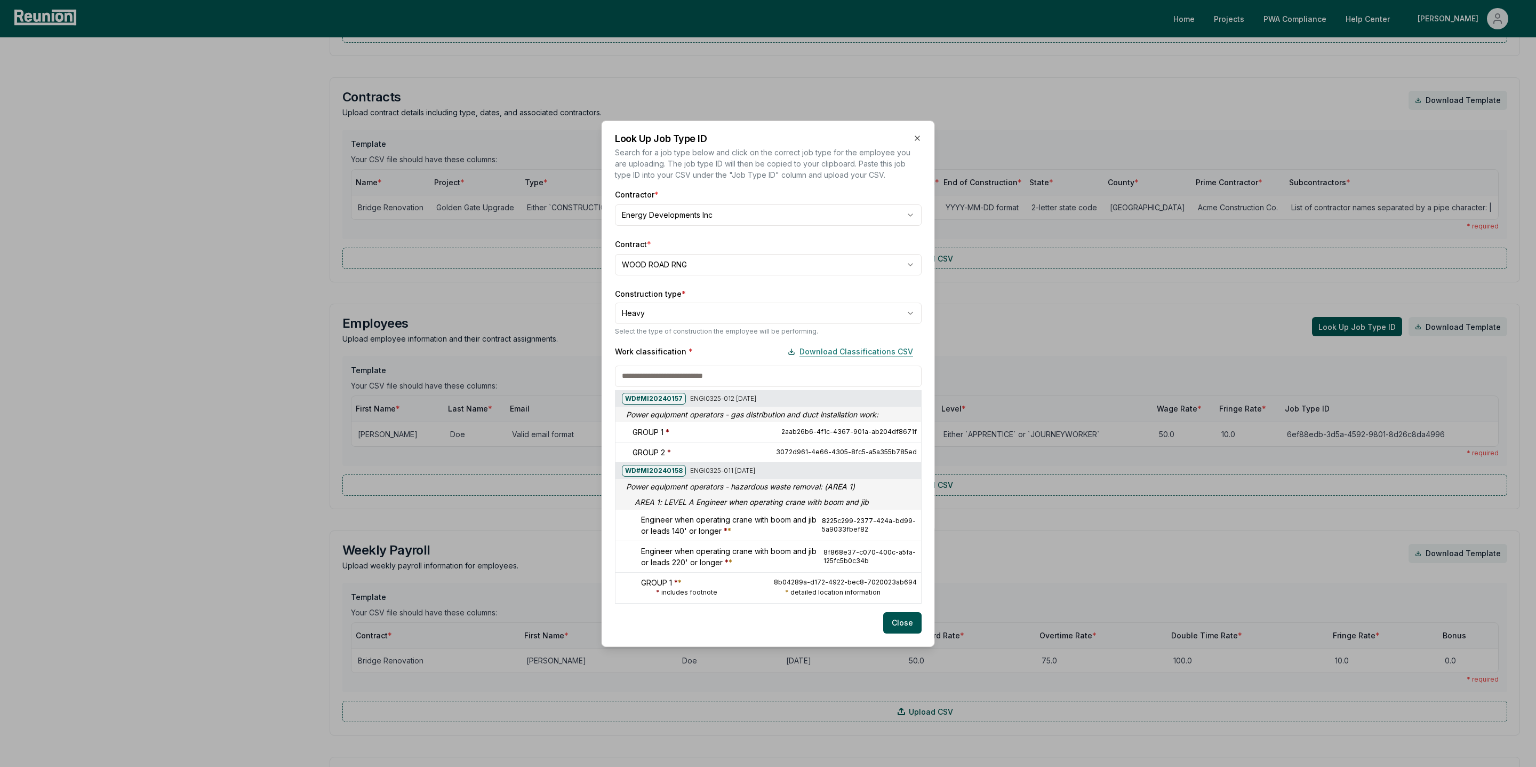
click at [858, 352] on button "Download Classifications CSV" at bounding box center [850, 351] width 142 height 21
click at [680, 267] on div at bounding box center [615, 288] width 1536 height 767
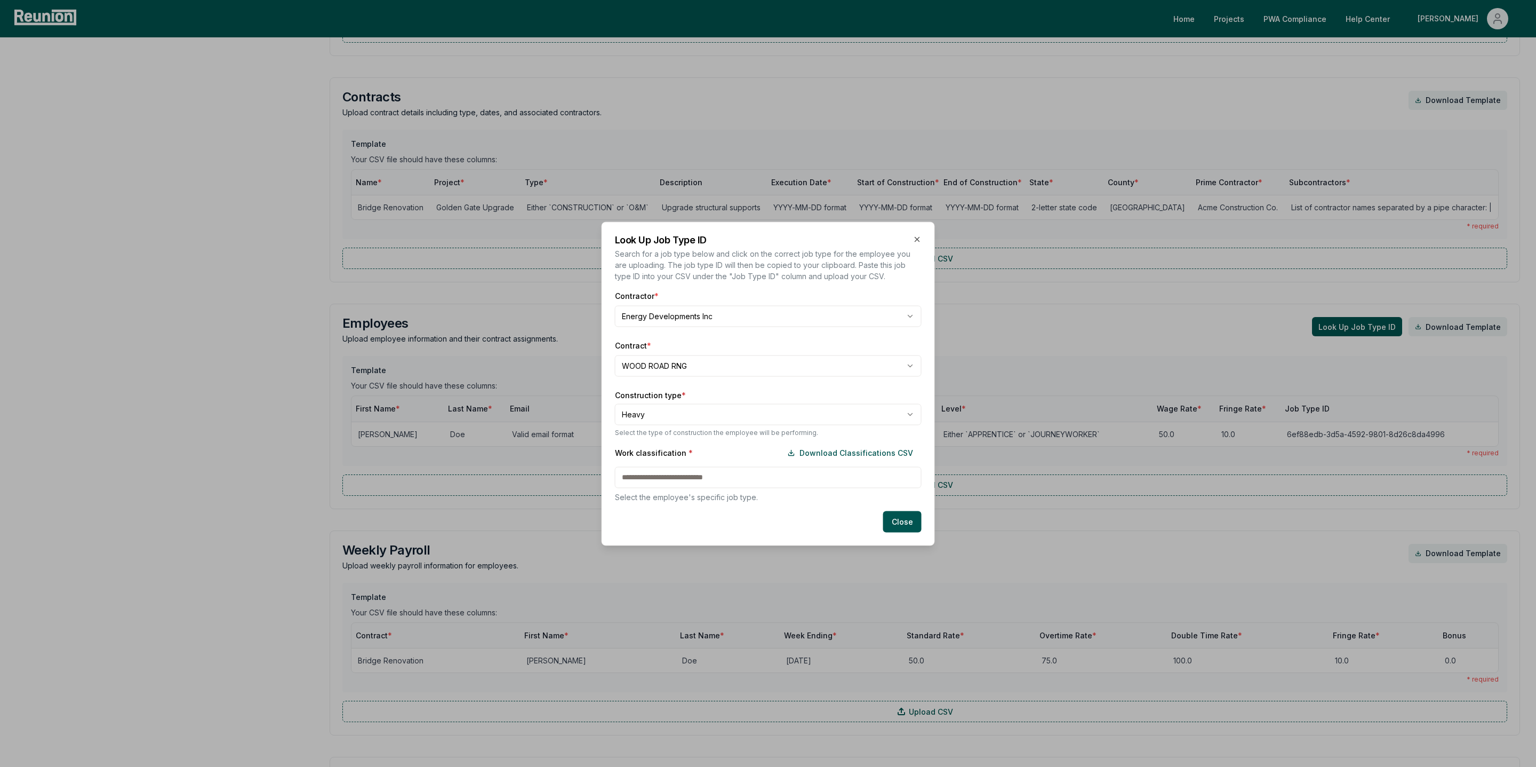
click at [663, 365] on body "Please visit us on your desktop We're working on making our marketplace mobile-…" at bounding box center [768, 314] width 1536 height 1714
click at [827, 460] on button "Download Classifications CSV" at bounding box center [850, 452] width 142 height 21
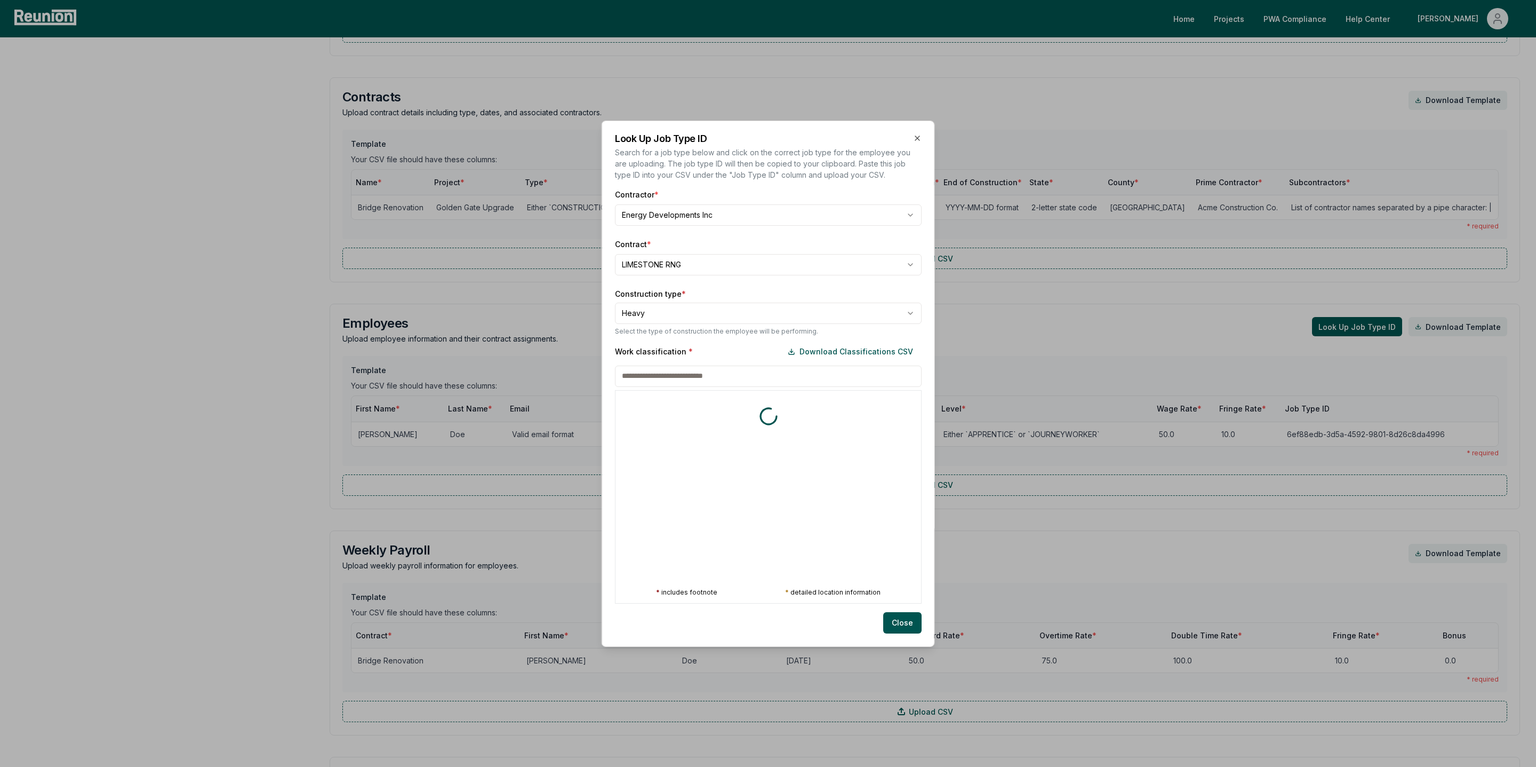
click at [717, 479] on div "Work classification * Download Classifications CSV * includes footnote * detail…" at bounding box center [768, 472] width 307 height 262
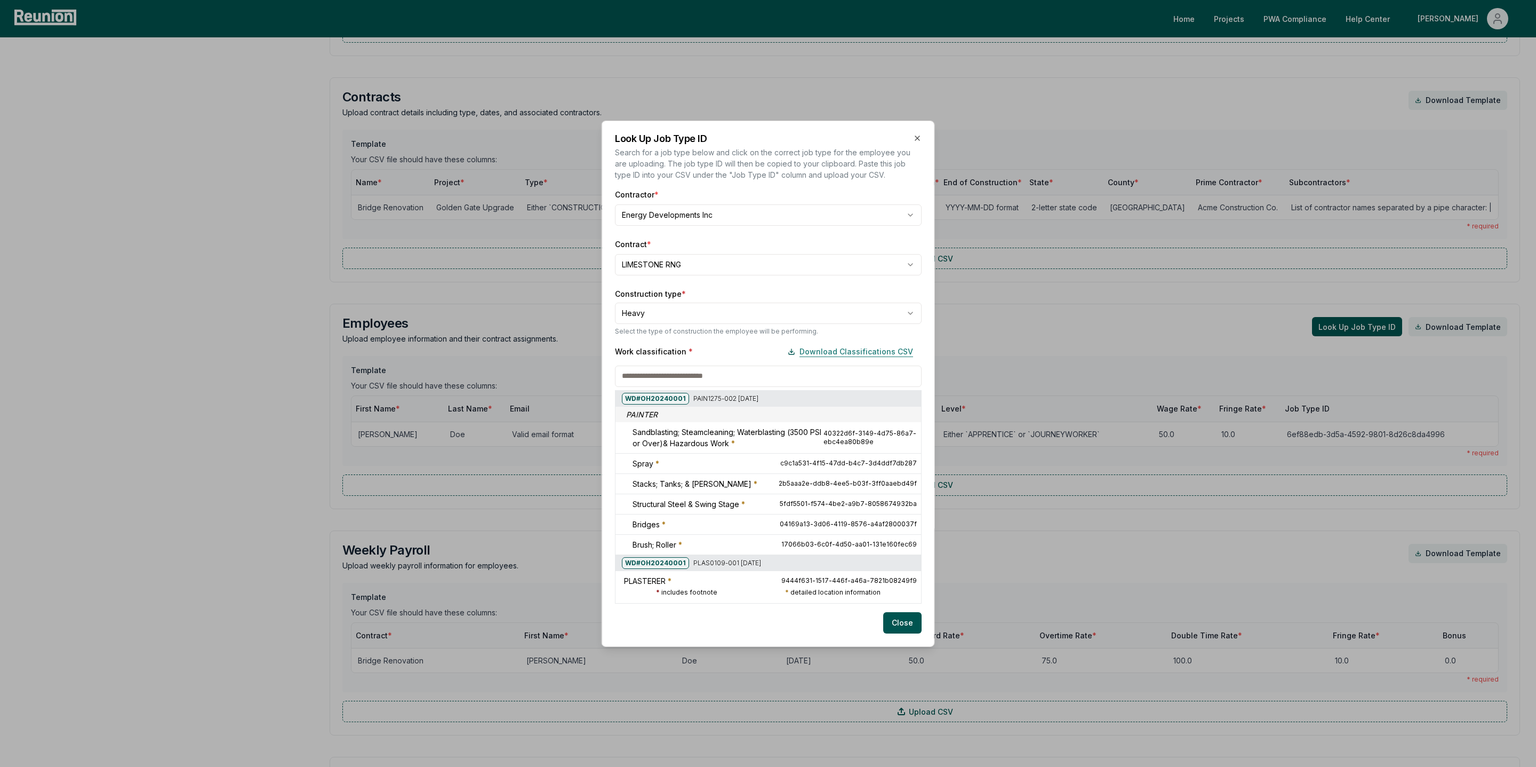
click at [862, 351] on button "Download Classifications CSV" at bounding box center [850, 351] width 142 height 21
click at [663, 250] on div at bounding box center [615, 288] width 1536 height 767
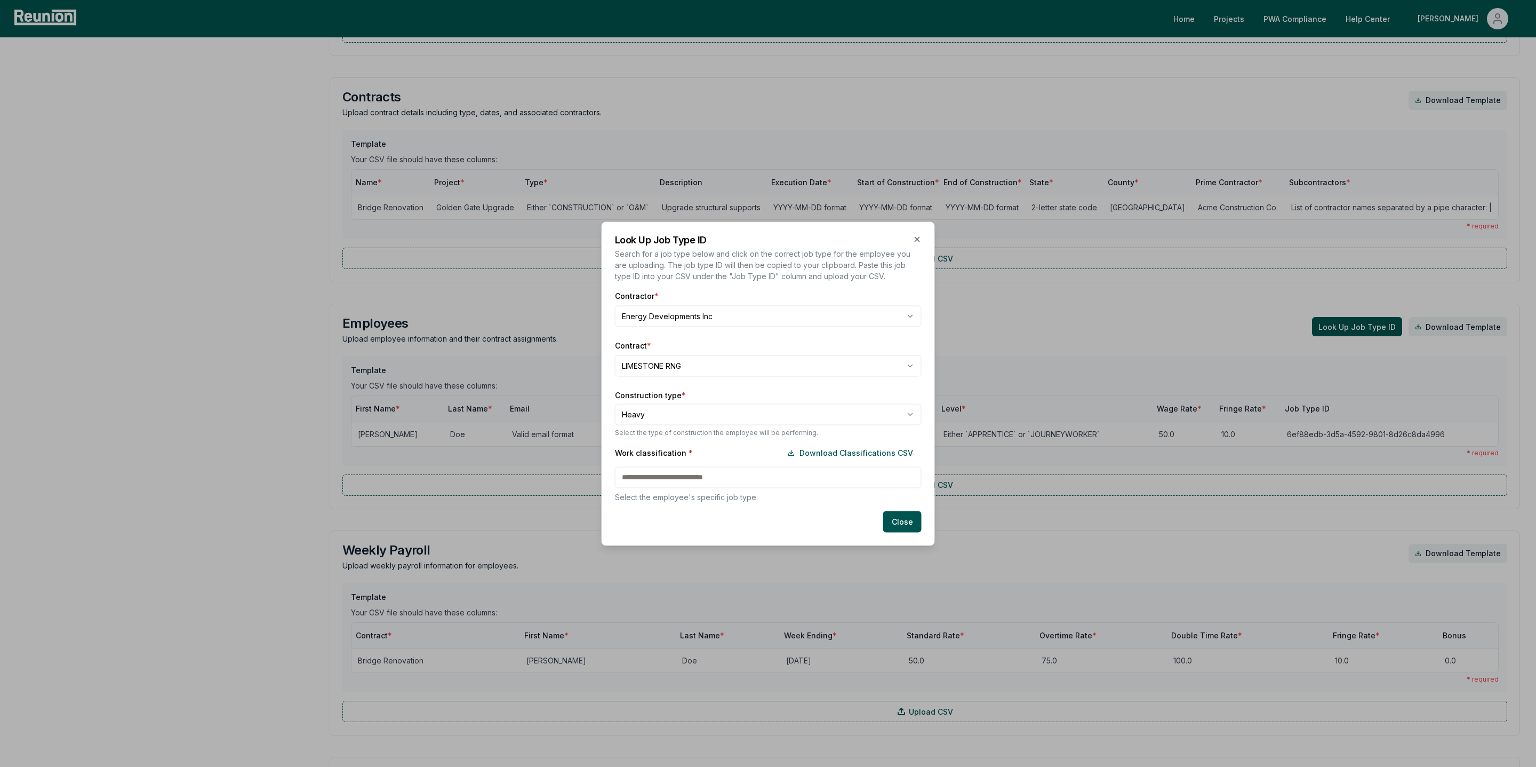
click at [662, 381] on div "Contractor * Energy Developments Inc Contract * LIMESTONE RNG Construction type…" at bounding box center [768, 396] width 307 height 212
click at [657, 369] on body "Please visit us on your desktop We're working on making our marketplace mobile-…" at bounding box center [768, 314] width 1536 height 1714
click at [817, 468] on div "Work classification * Download Classifications CSV Select the employee's specif…" at bounding box center [768, 472] width 307 height 60
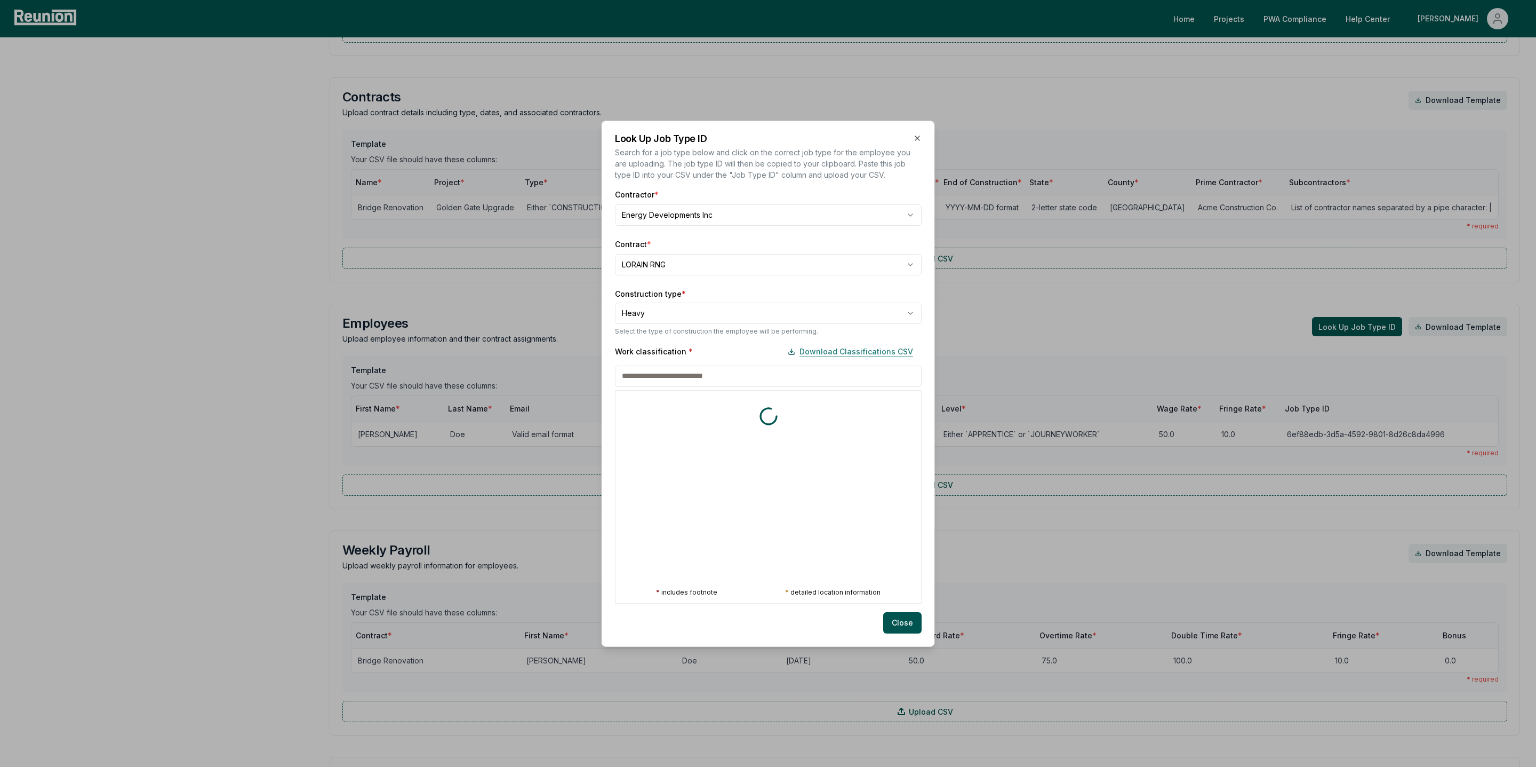
click at [839, 353] on button "Download Classifications CSV" at bounding box center [850, 351] width 142 height 21
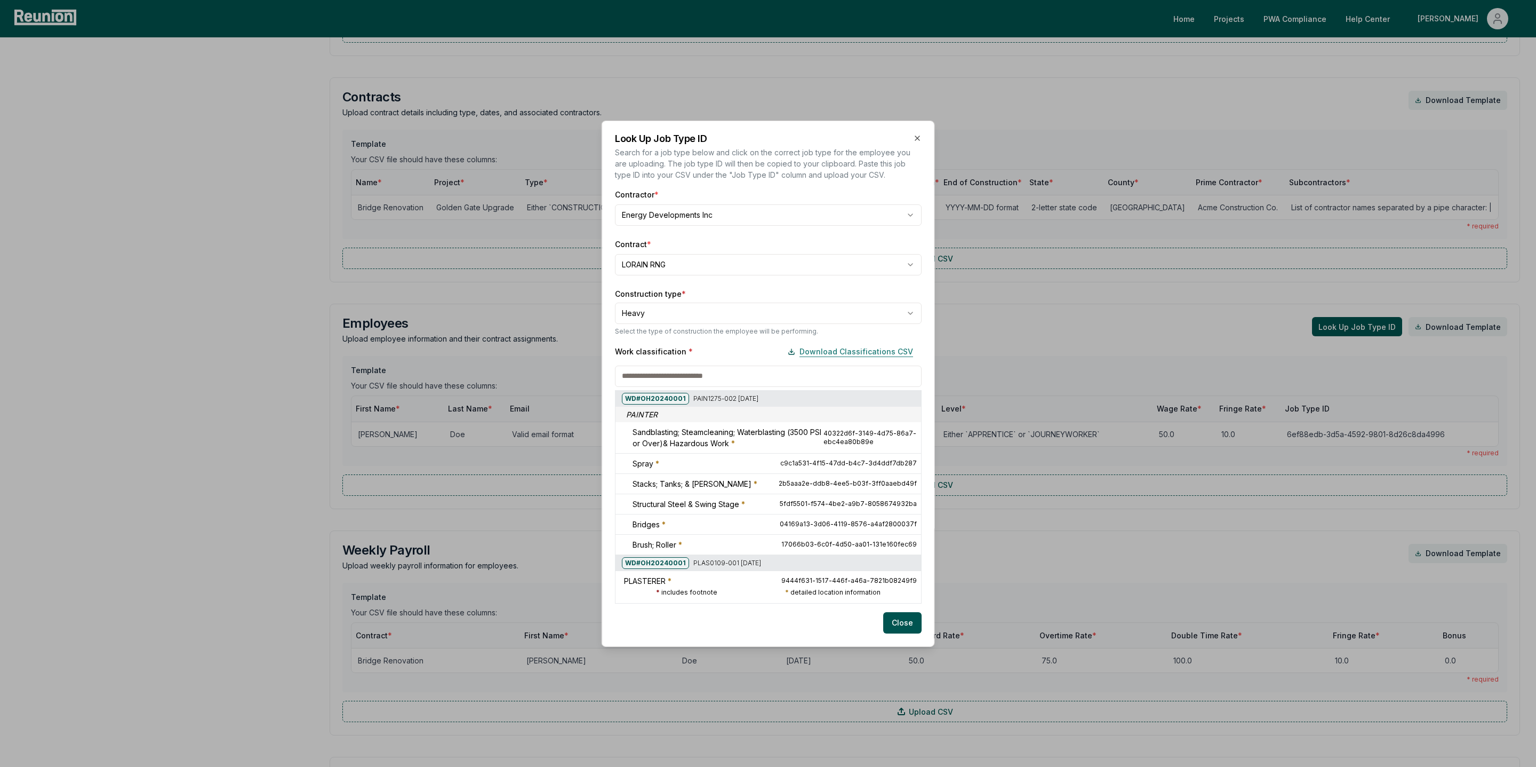
click at [839, 353] on button "Download Classifications CSV" at bounding box center [850, 351] width 142 height 21
click at [654, 266] on div at bounding box center [615, 288] width 1536 height 767
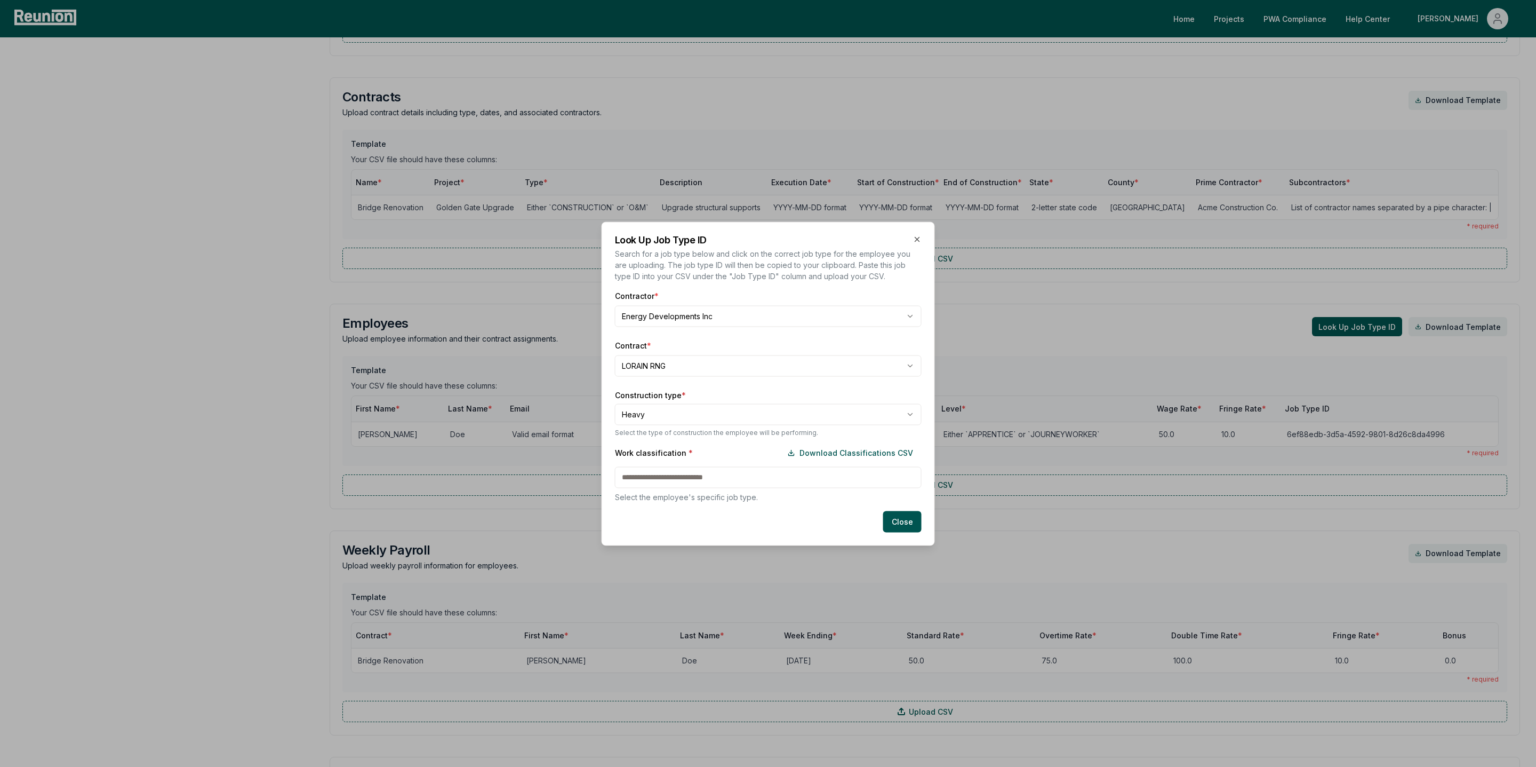
click at [651, 364] on body "Please visit us on your desktop We're working on making our marketplace mobile-…" at bounding box center [768, 314] width 1536 height 1714
click at [763, 468] on div "Work classification * Download Classifications CSV Select the employee's specif…" at bounding box center [768, 472] width 307 height 60
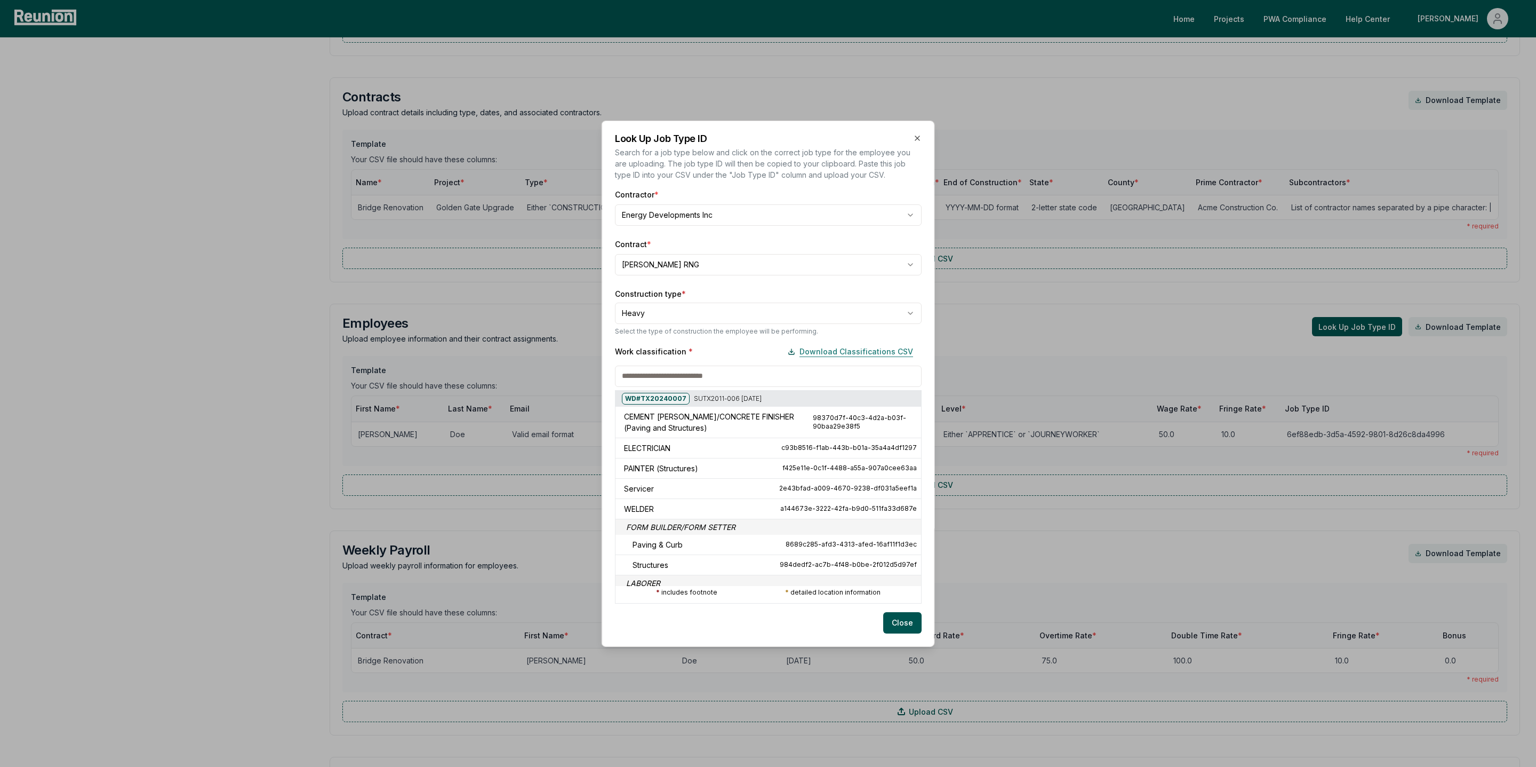
click at [856, 361] on button "Download Classifications CSV" at bounding box center [850, 351] width 142 height 21
click at [918, 139] on icon "button" at bounding box center [917, 138] width 9 height 9
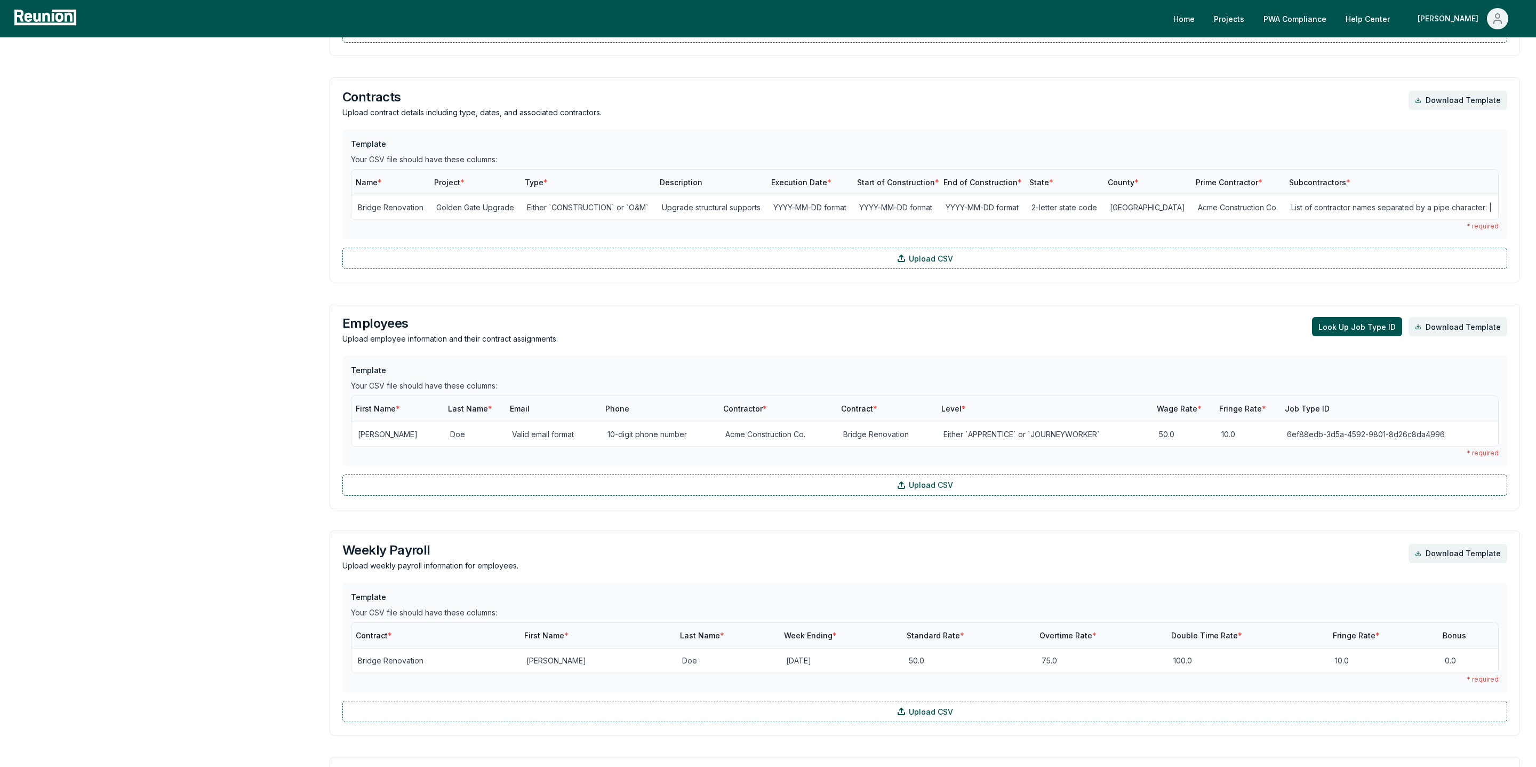
scroll to position [0, 0]
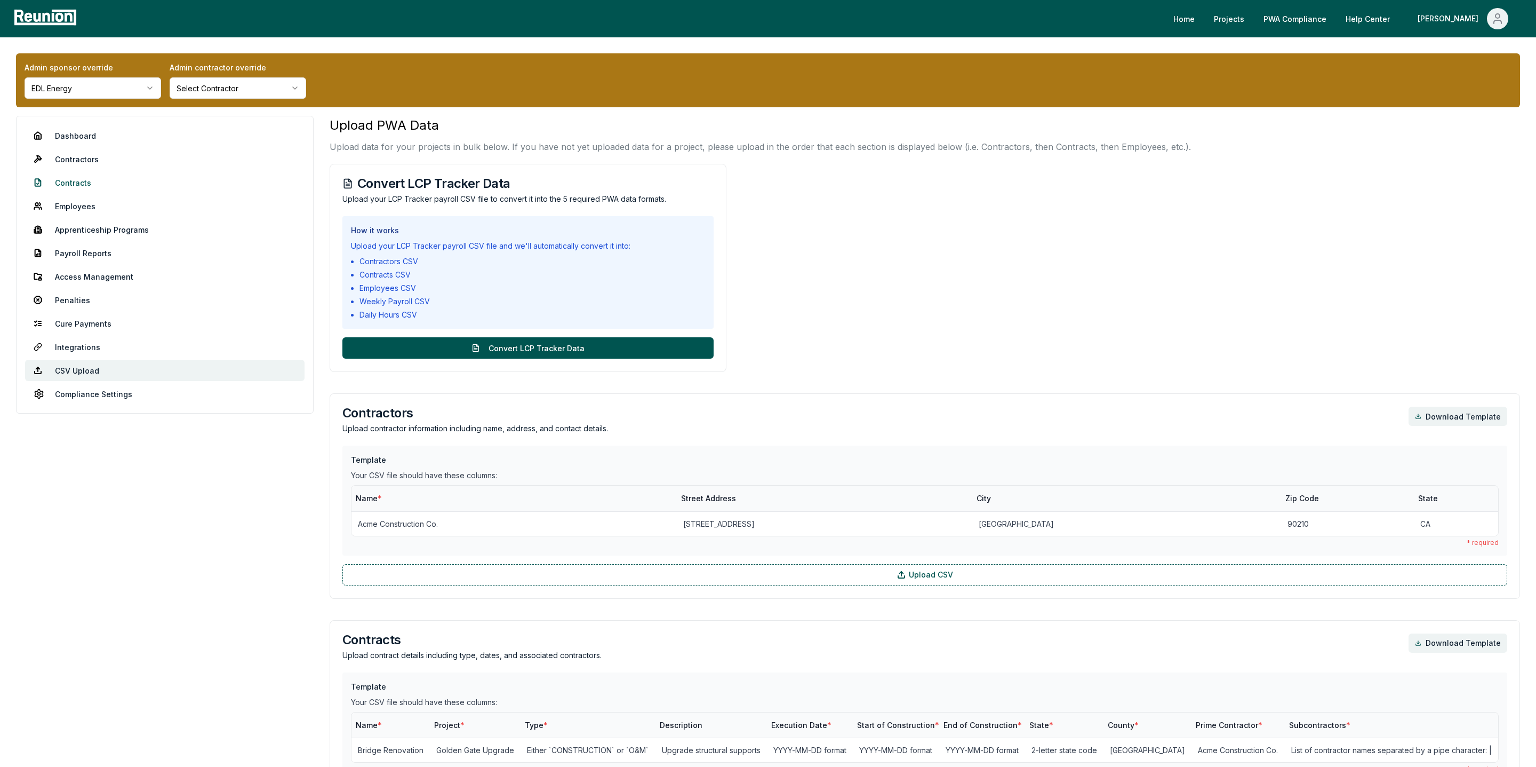
click at [81, 180] on link "Contracts" at bounding box center [165, 182] width 280 height 21
